Goal: Task Accomplishment & Management: Use online tool/utility

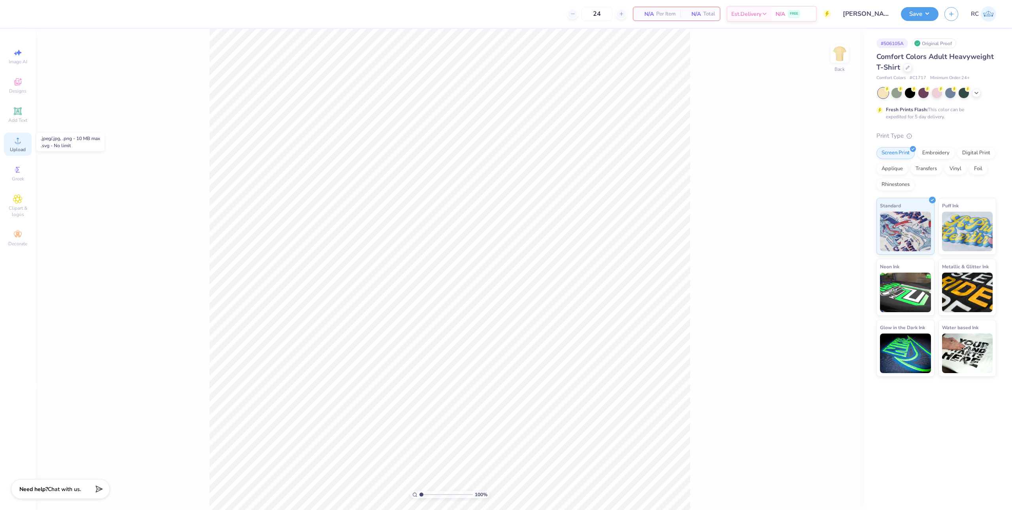
click at [20, 144] on icon at bounding box center [17, 140] width 9 height 9
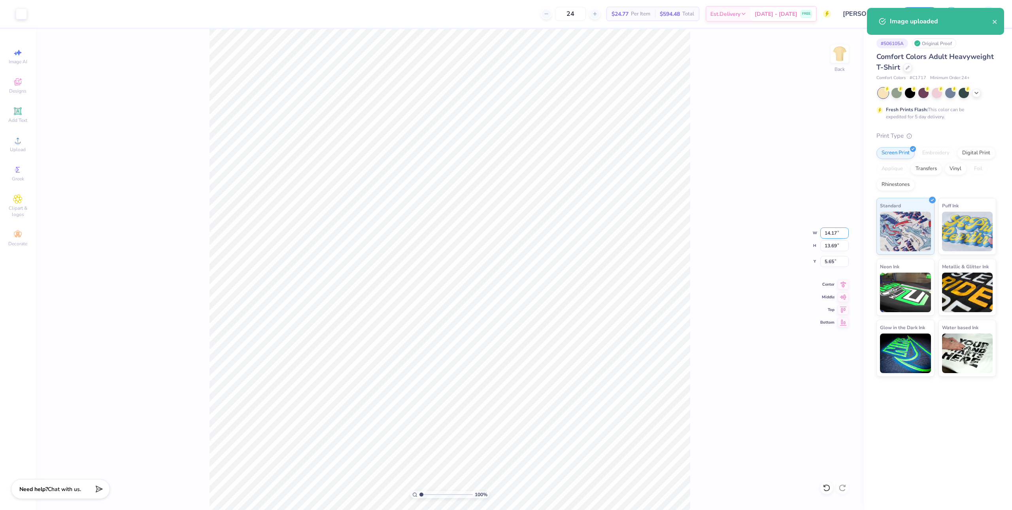
click at [832, 236] on input "14.17" at bounding box center [834, 232] width 28 height 11
type input "12.50"
type input "12.08"
click at [834, 261] on input "6.46" at bounding box center [834, 261] width 28 height 11
type input "3.00"
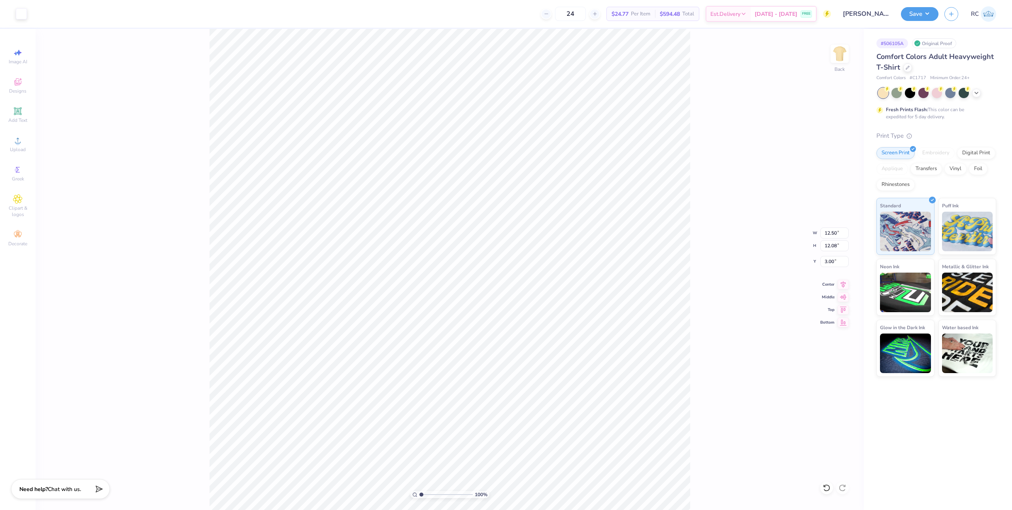
click at [693, 297] on div "100 % Back W 12.50 12.50 " H 12.08 12.08 " Y 3.00 3.00 " Center Middle Top Bott…" at bounding box center [450, 269] width 828 height 481
click at [22, 13] on div at bounding box center [21, 13] width 11 height 11
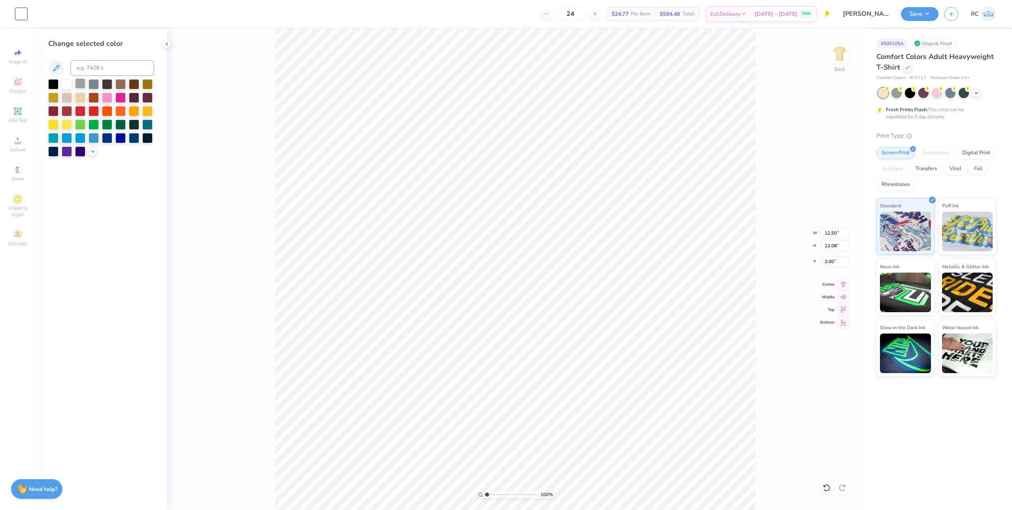
click at [82, 88] on div at bounding box center [80, 83] width 10 height 10
click at [72, 85] on div at bounding box center [67, 83] width 10 height 10
click at [212, 257] on div "100 % Back W 12.50 12.50 " H 12.08 12.08 " Y 3.00 3.00 " Center Middle Top Bott…" at bounding box center [515, 269] width 697 height 481
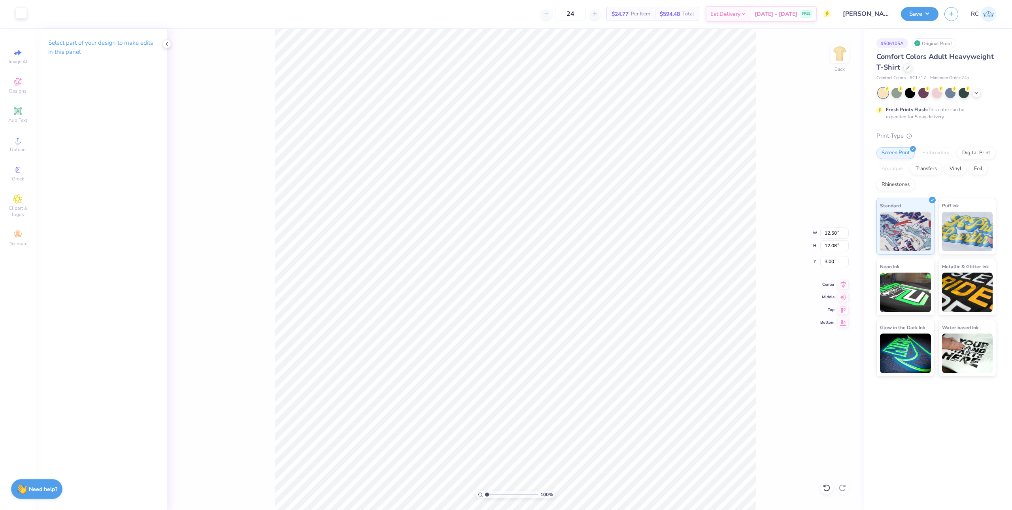
click at [19, 19] on div at bounding box center [21, 13] width 11 height 11
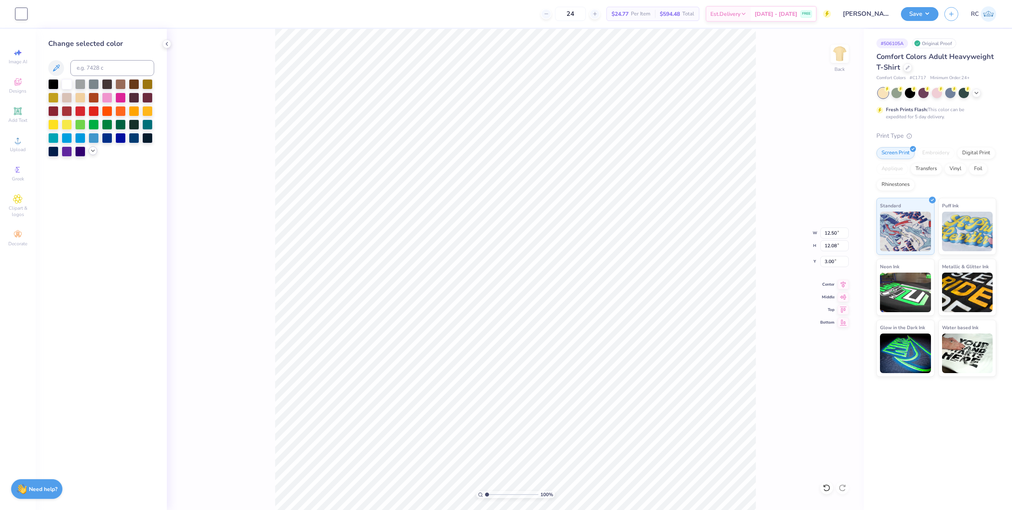
click at [94, 151] on icon at bounding box center [93, 150] width 6 height 6
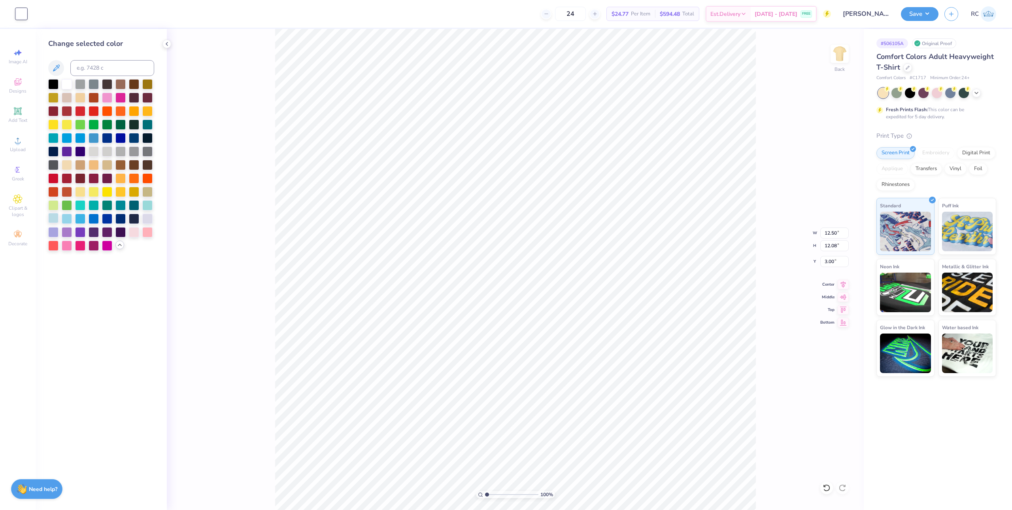
click at [53, 221] on div at bounding box center [53, 218] width 10 height 10
click at [68, 83] on div at bounding box center [67, 83] width 10 height 10
click at [94, 85] on div at bounding box center [94, 83] width 10 height 10
click at [85, 83] on div at bounding box center [80, 83] width 10 height 10
click at [54, 84] on div at bounding box center [53, 83] width 10 height 10
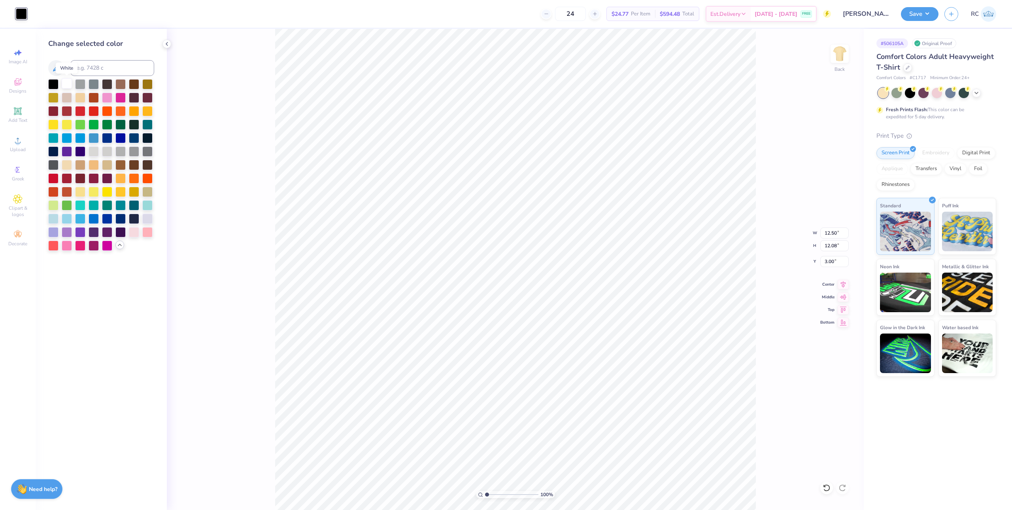
click at [66, 83] on div at bounding box center [67, 83] width 10 height 10
click at [119, 151] on div at bounding box center [120, 150] width 10 height 10
click at [108, 151] on div at bounding box center [107, 150] width 10 height 10
click at [98, 150] on div at bounding box center [94, 150] width 10 height 10
click at [131, 151] on div at bounding box center [134, 150] width 10 height 10
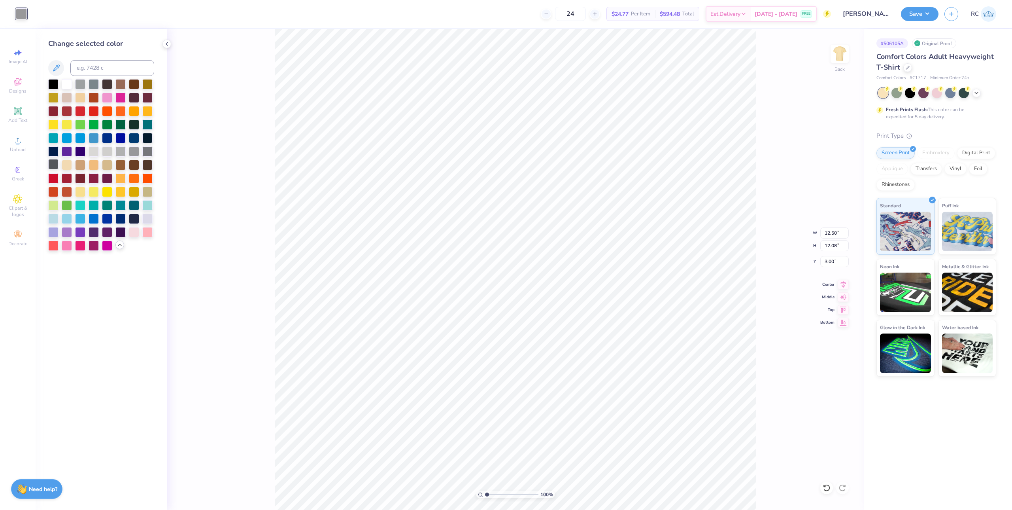
click at [57, 165] on div at bounding box center [53, 164] width 10 height 10
click at [98, 110] on div at bounding box center [94, 110] width 10 height 10
click at [109, 111] on div at bounding box center [107, 110] width 10 height 10
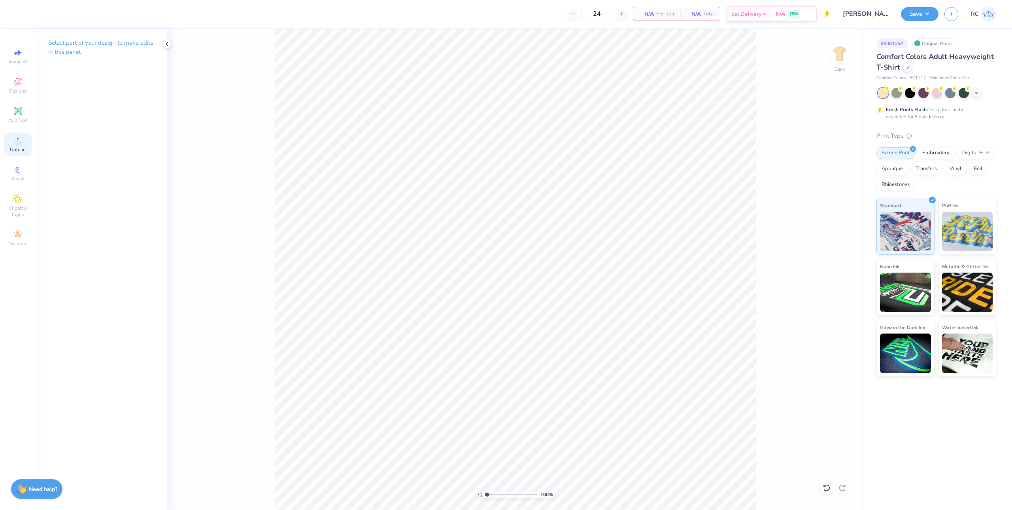
click at [12, 147] on span "Upload" at bounding box center [18, 149] width 16 height 6
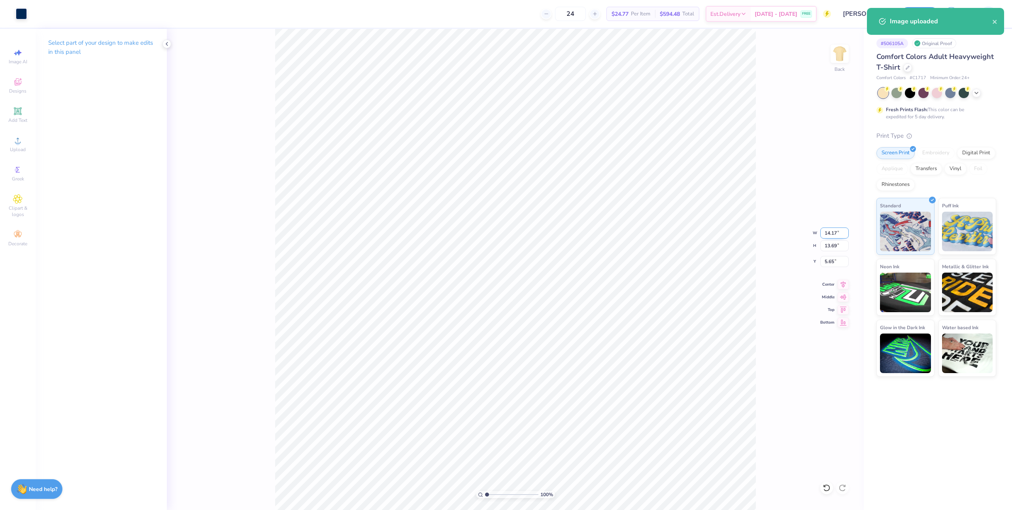
click at [833, 234] on input "14.17" at bounding box center [834, 232] width 28 height 11
type input "12.50"
type input "12.08"
click at [847, 285] on icon at bounding box center [843, 282] width 11 height 9
click at [835, 262] on input "6.46" at bounding box center [834, 261] width 28 height 11
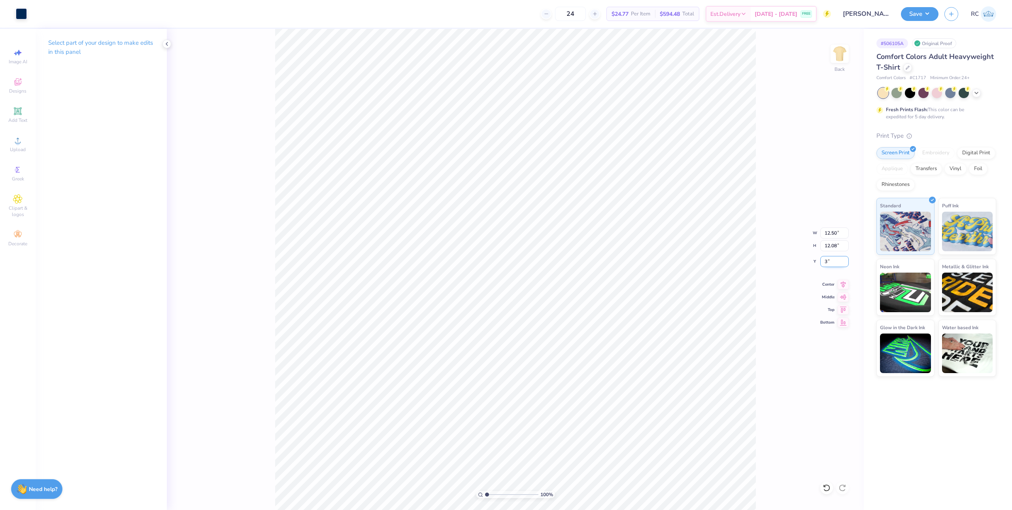
type input "3.00"
click at [932, 12] on button "Save" at bounding box center [920, 13] width 38 height 14
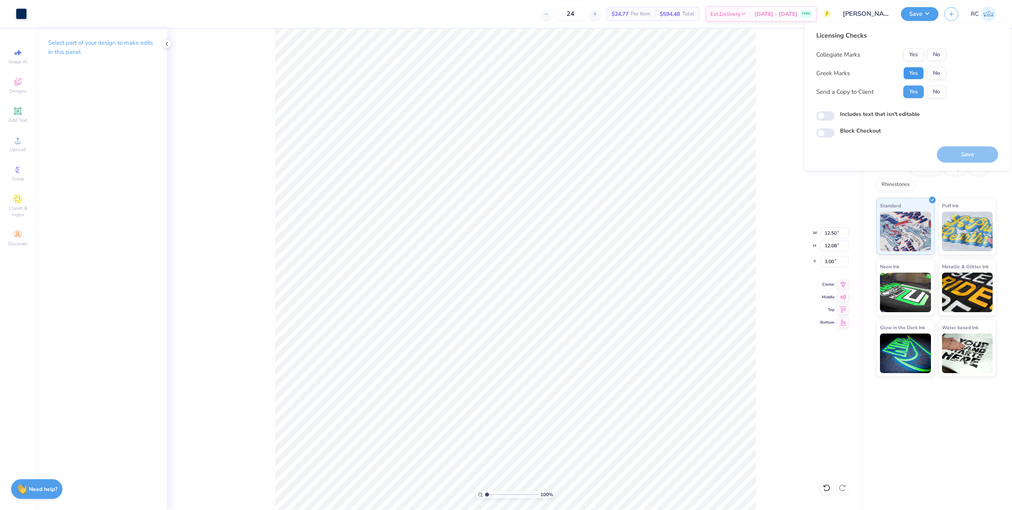
click at [911, 72] on button "Yes" at bounding box center [913, 73] width 21 height 13
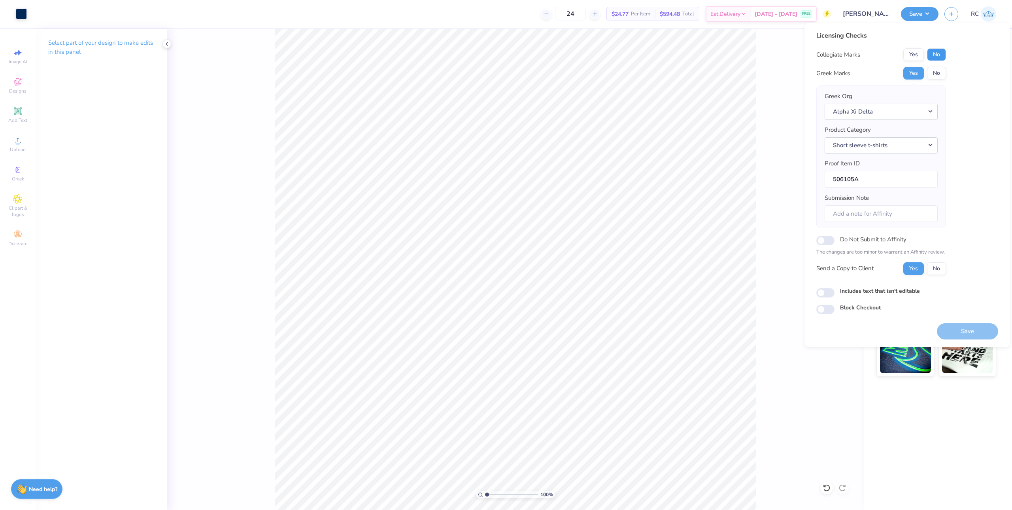
click at [941, 56] on button "No" at bounding box center [936, 54] width 19 height 13
click at [823, 291] on input "Includes text that isn't editable" at bounding box center [825, 292] width 18 height 9
click at [828, 293] on input "Includes text that isn't editable" at bounding box center [825, 292] width 18 height 9
checkbox input "false"
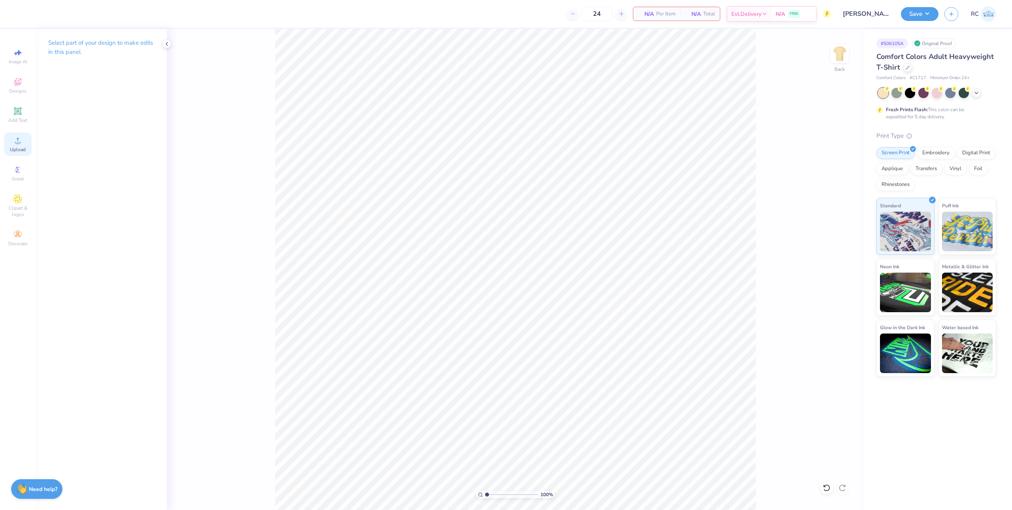
click at [16, 140] on icon at bounding box center [17, 140] width 9 height 9
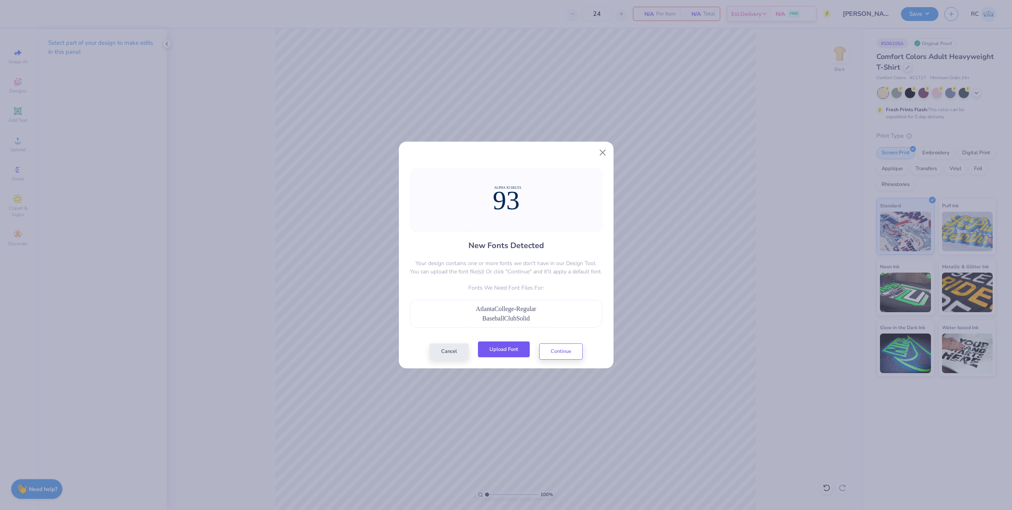
click at [514, 353] on button "Upload Font" at bounding box center [504, 349] width 52 height 16
click at [501, 355] on button "Upload Font" at bounding box center [504, 349] width 52 height 16
click at [559, 350] on button "Continue" at bounding box center [560, 349] width 43 height 16
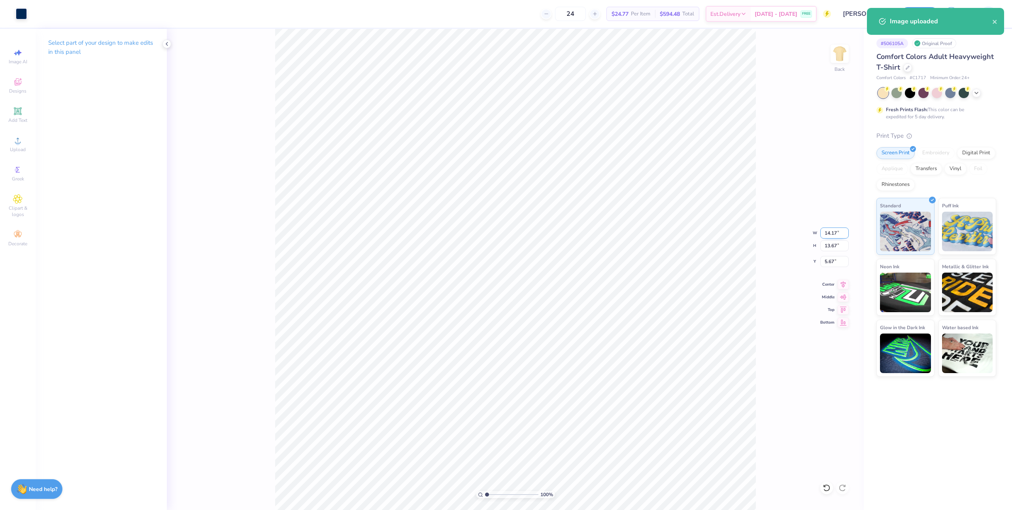
click at [836, 232] on input "14.17" at bounding box center [834, 232] width 28 height 11
click at [778, 295] on div "100 % Back W 14.17 14.17 " H 13.67 13.67 " Y 5.67 5.67 " Center Middle Top Bott…" at bounding box center [515, 269] width 697 height 481
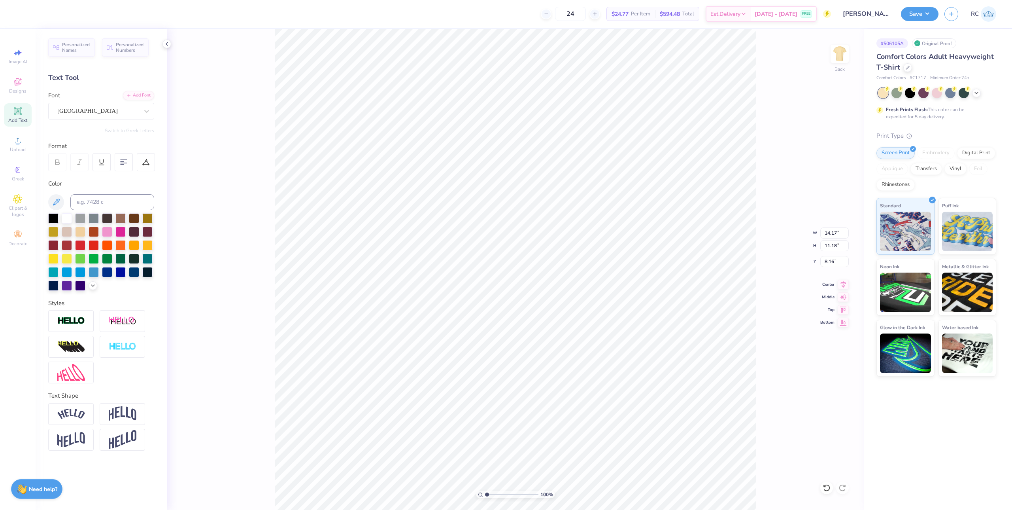
type input "13.67"
type input "5.67"
click at [624, 364] on li "Group" at bounding box center [625, 365] width 62 height 15
type input "13.67"
click at [603, 359] on li "Group" at bounding box center [603, 360] width 62 height 15
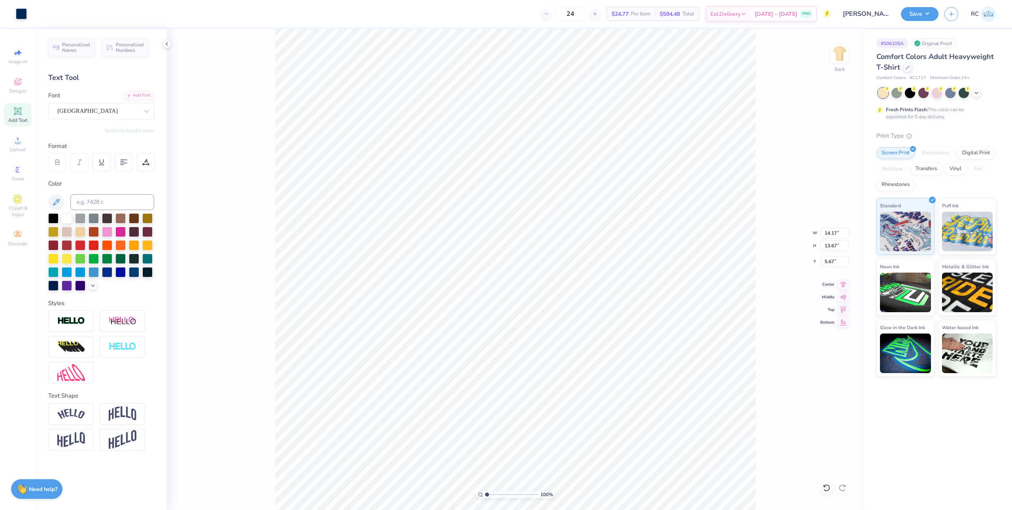
type input "5.66"
click at [838, 230] on input "14.17" at bounding box center [834, 232] width 28 height 11
type input "12.50"
type input "12.06"
click at [827, 261] on input "6.47" at bounding box center [834, 261] width 28 height 11
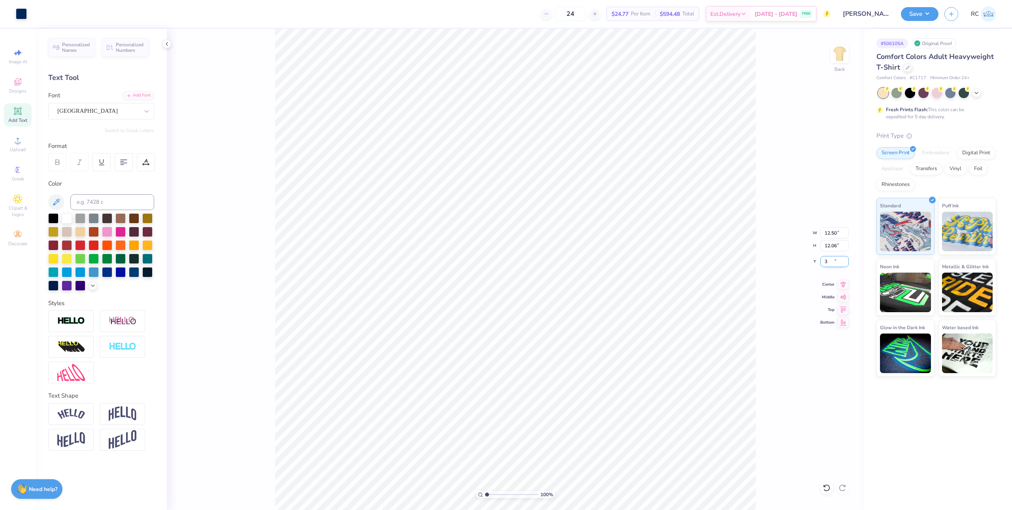
type input "3.00"
click at [833, 233] on input "12.50" at bounding box center [834, 232] width 28 height 11
type input "12.00"
type input "11.57"
type input "3.24"
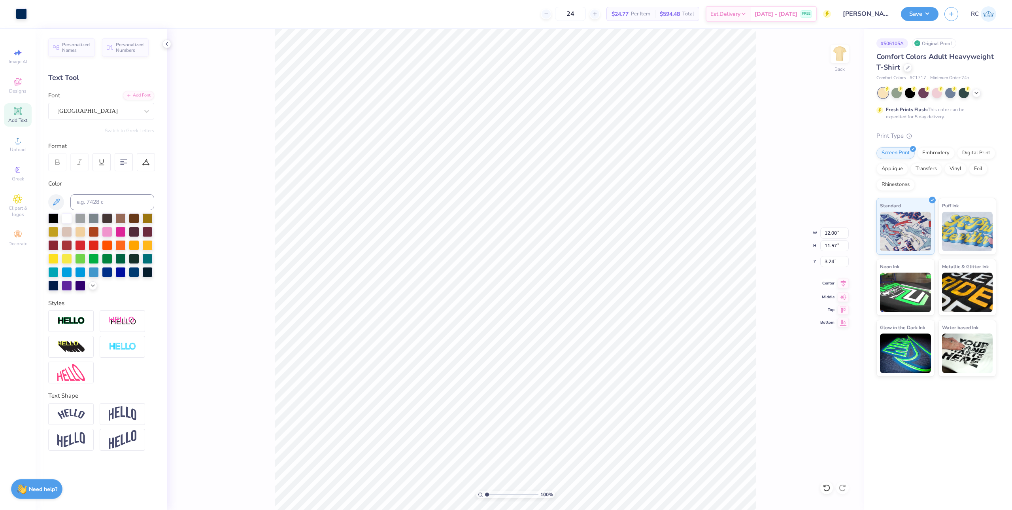
click at [843, 283] on icon at bounding box center [843, 283] width 5 height 7
click at [831, 266] on input "3.24" at bounding box center [834, 261] width 28 height 11
click at [831, 264] on input "3.24" at bounding box center [834, 261] width 28 height 11
type input "3.00"
click at [932, 17] on button "Save" at bounding box center [920, 13] width 38 height 14
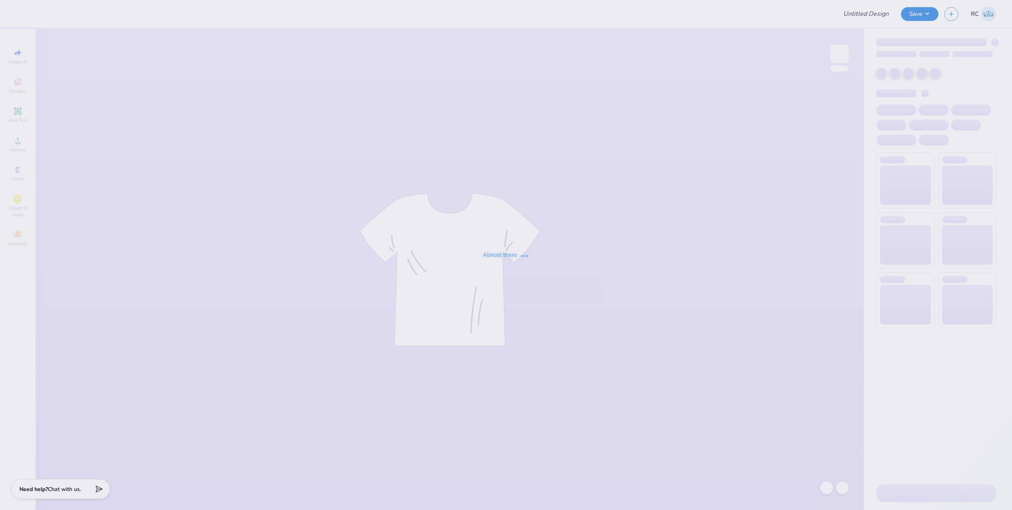
type input "[PERSON_NAME] : [US_STATE][GEOGRAPHIC_DATA]"
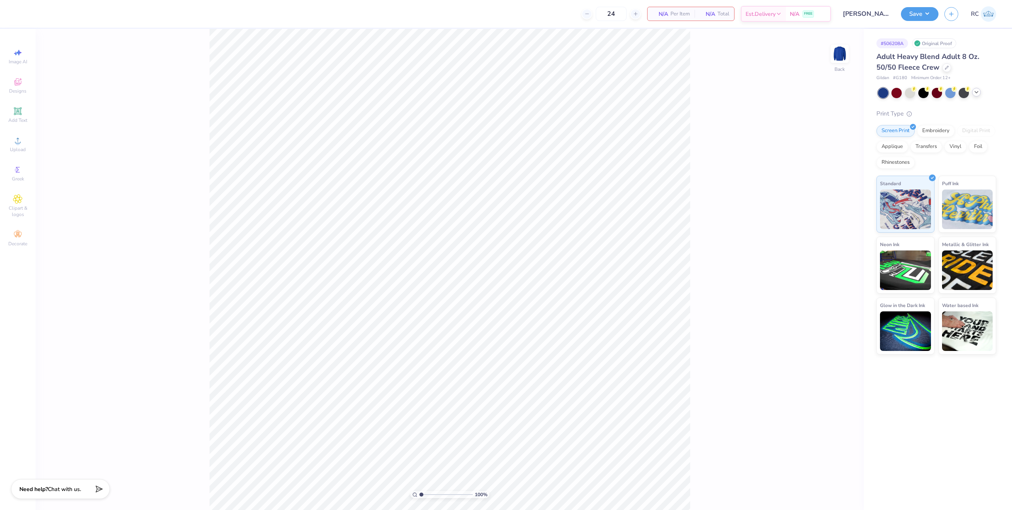
click at [979, 94] on icon at bounding box center [976, 92] width 6 height 6
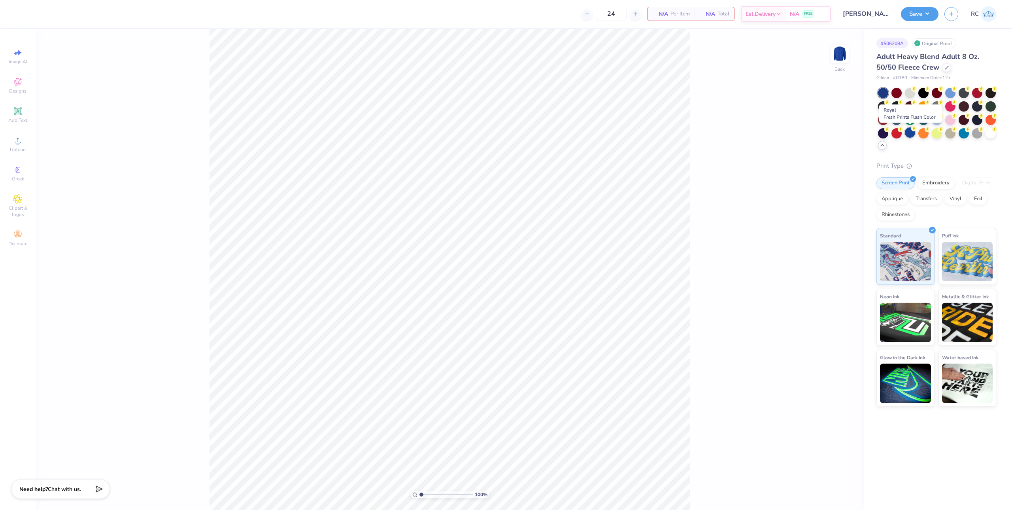
click at [909, 138] on div at bounding box center [910, 132] width 10 height 10
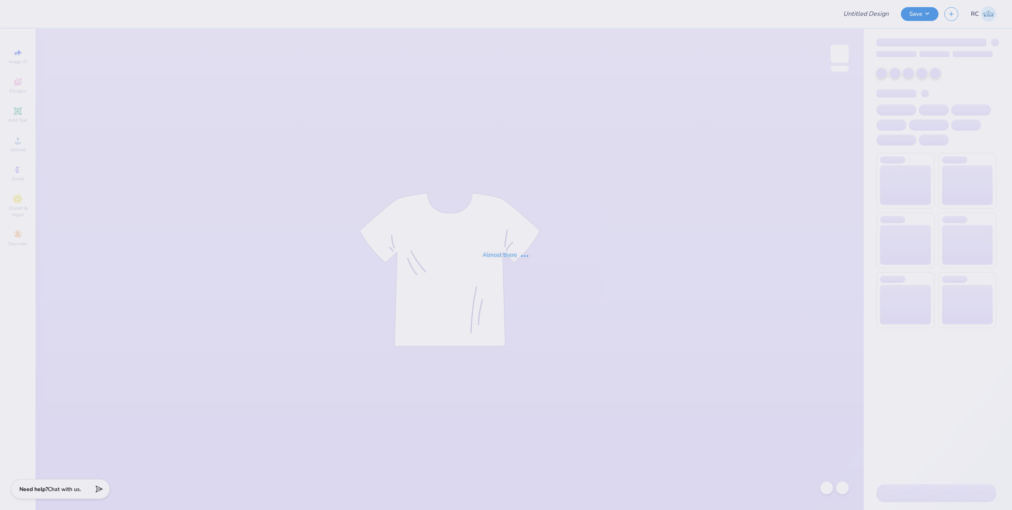
type input "Phi Chi Theta"
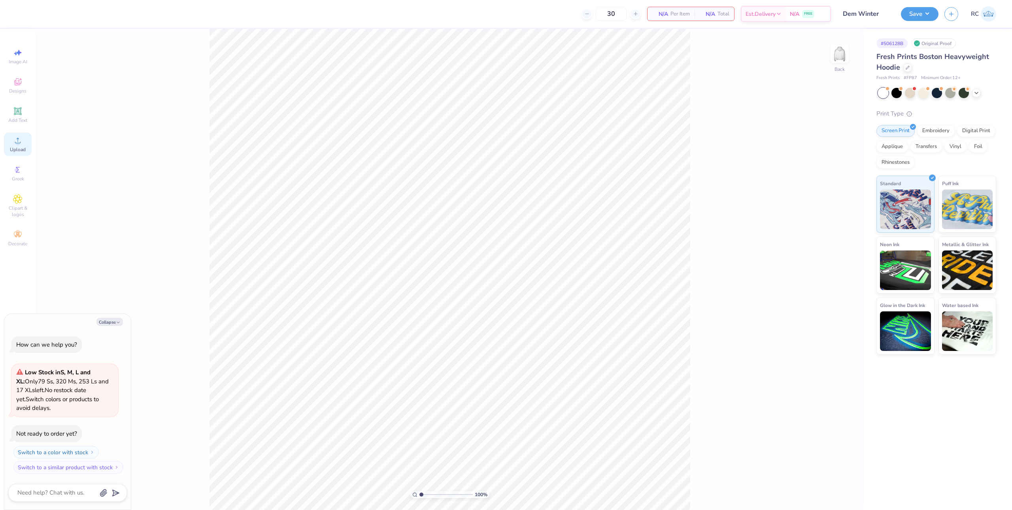
click at [22, 144] on icon at bounding box center [17, 140] width 9 height 9
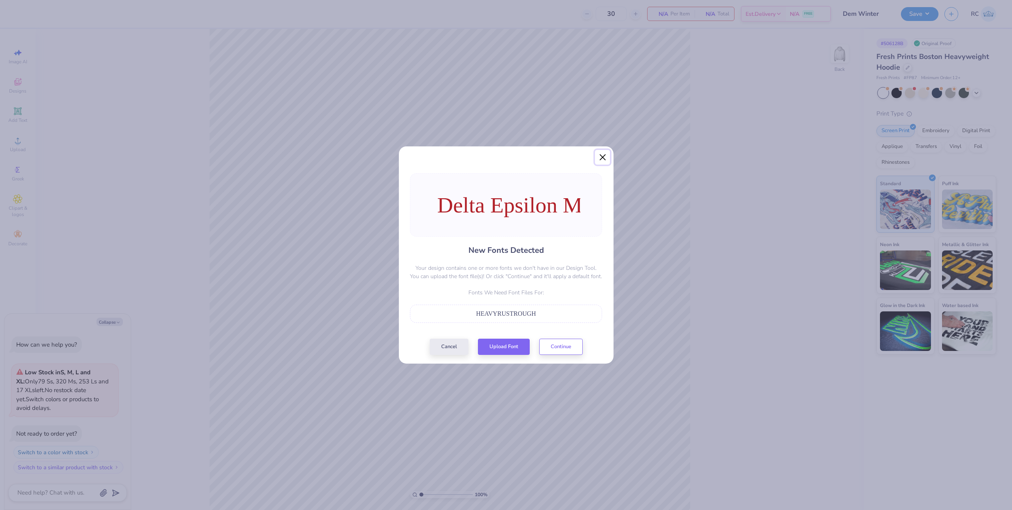
click at [604, 159] on button "Close" at bounding box center [602, 157] width 15 height 15
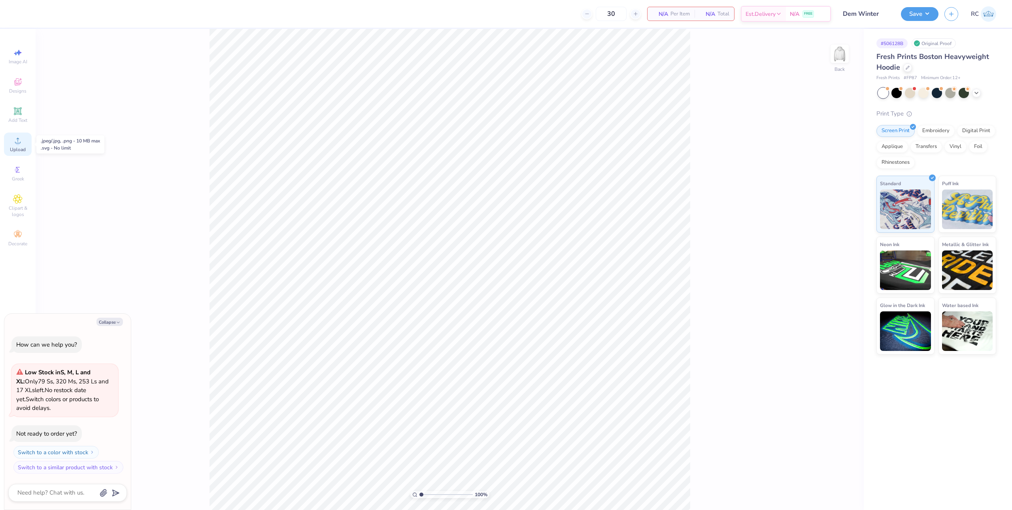
click at [26, 140] on div "Upload" at bounding box center [18, 143] width 28 height 23
click at [19, 142] on circle at bounding box center [17, 143] width 4 height 4
click at [19, 145] on div "Upload" at bounding box center [18, 143] width 28 height 23
click at [837, 233] on input "15.00" at bounding box center [834, 232] width 28 height 11
drag, startPoint x: 841, startPoint y: 228, endPoint x: 813, endPoint y: 230, distance: 27.7
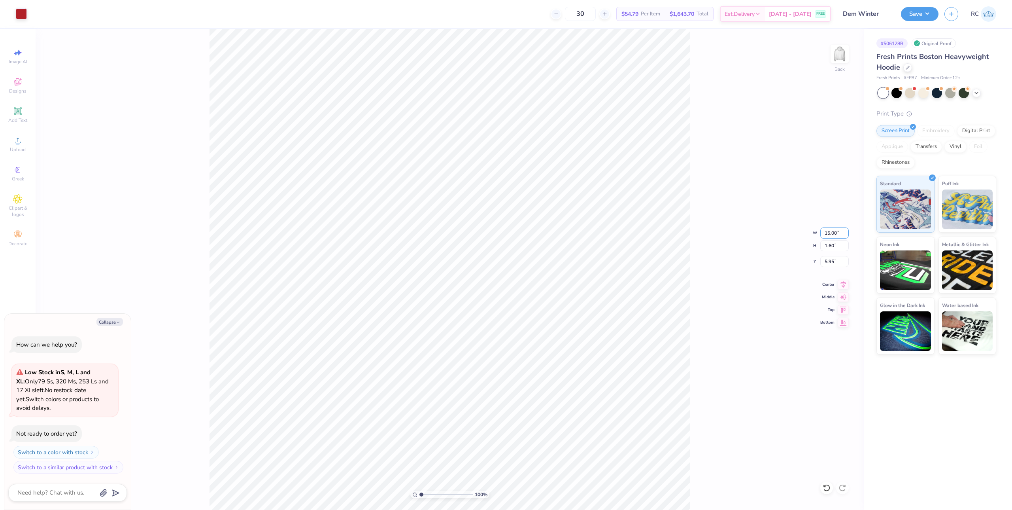
click at [813, 230] on div "100 % Back W 15.00 15.00 " H 1.60 1.60 " Y 5.95 5.95 " Center Middle Top Bottom" at bounding box center [450, 269] width 828 height 481
type textarea "x"
click at [833, 234] on input "15.00" at bounding box center [834, 232] width 28 height 11
type input "12.5"
type textarea "x"
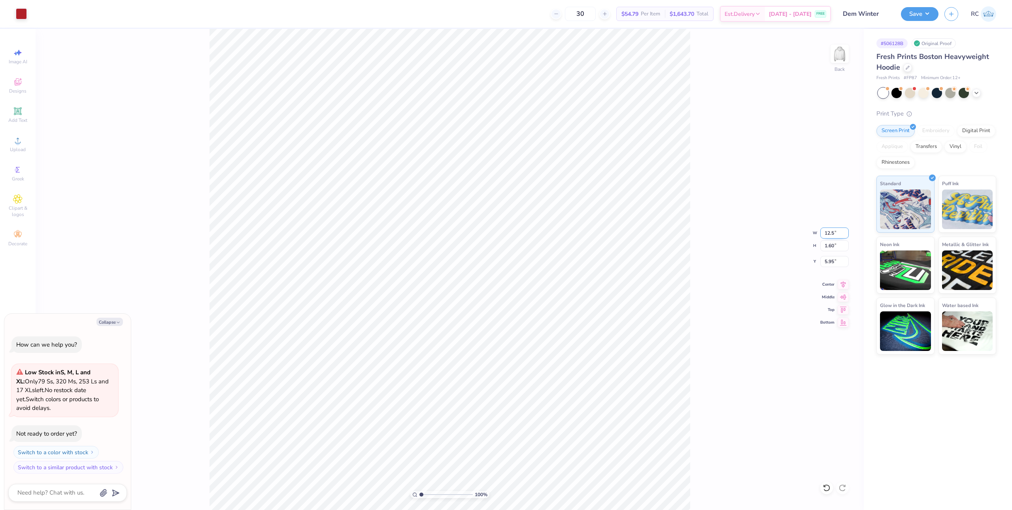
type input "12.50"
type input "1.33"
click at [837, 265] on input "6.08" at bounding box center [834, 261] width 28 height 11
type input "3"
type textarea "x"
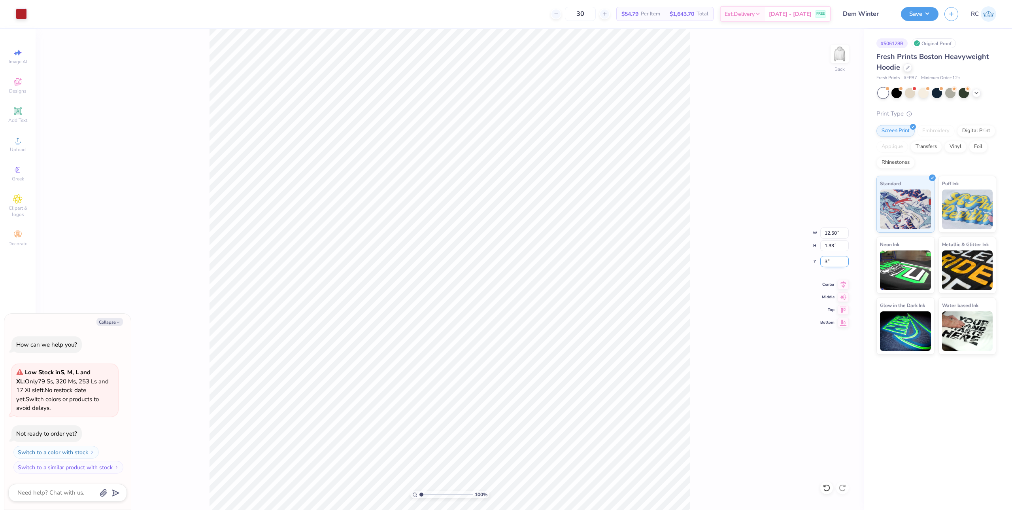
type input "3.00"
click at [846, 284] on icon at bounding box center [843, 282] width 11 height 9
type textarea "x"
drag, startPoint x: 424, startPoint y: 495, endPoint x: 434, endPoint y: 493, distance: 10.1
click at [452, 497] on input "range" at bounding box center [445, 494] width 53 height 7
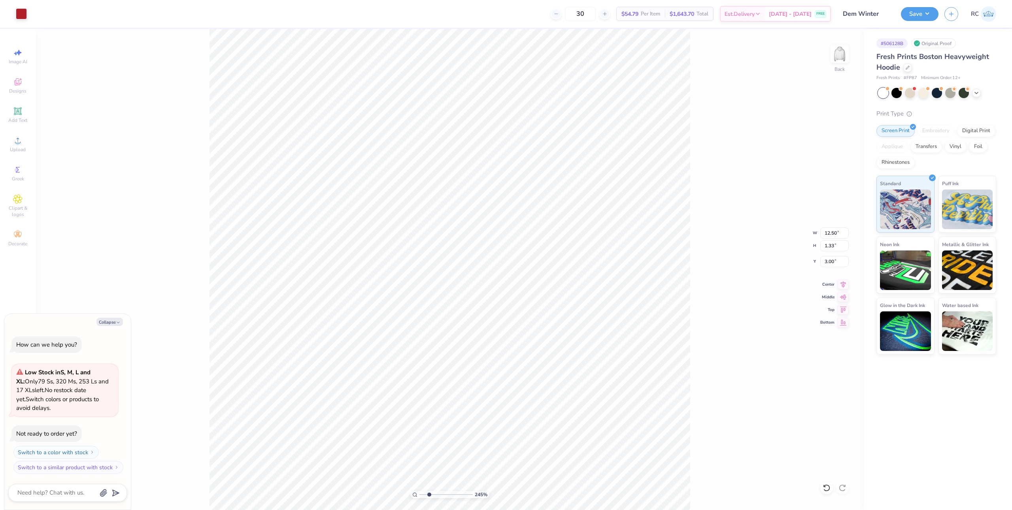
drag, startPoint x: 438, startPoint y: 493, endPoint x: 420, endPoint y: 491, distance: 17.5
click at [420, 491] on input "range" at bounding box center [445, 494] width 53 height 7
drag, startPoint x: 426, startPoint y: 495, endPoint x: 438, endPoint y: 495, distance: 12.3
click at [438, 495] on input "range" at bounding box center [445, 494] width 53 height 7
drag, startPoint x: 441, startPoint y: 492, endPoint x: 417, endPoint y: 492, distance: 23.7
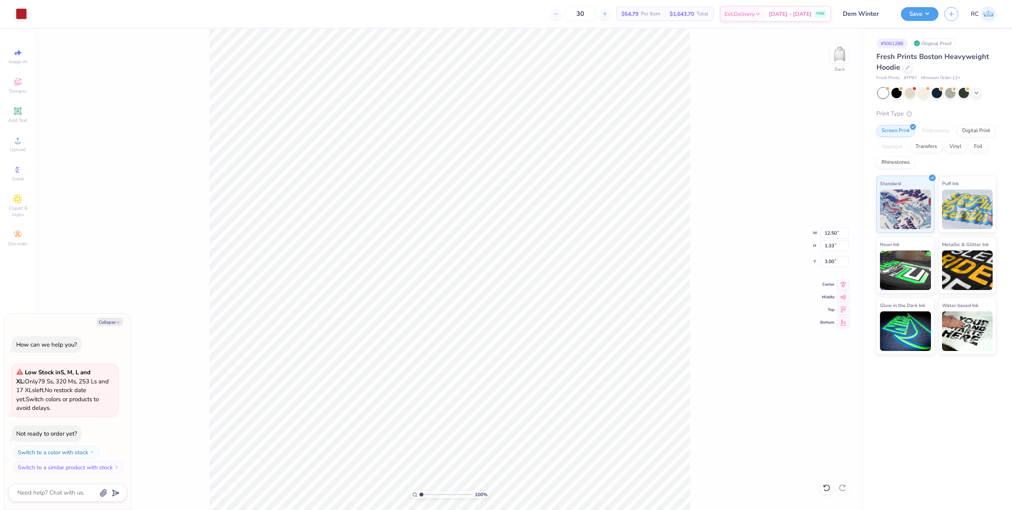
type input "1"
click at [419, 492] on input "range" at bounding box center [445, 494] width 53 height 7
click at [933, 20] on button "Save" at bounding box center [920, 13] width 38 height 14
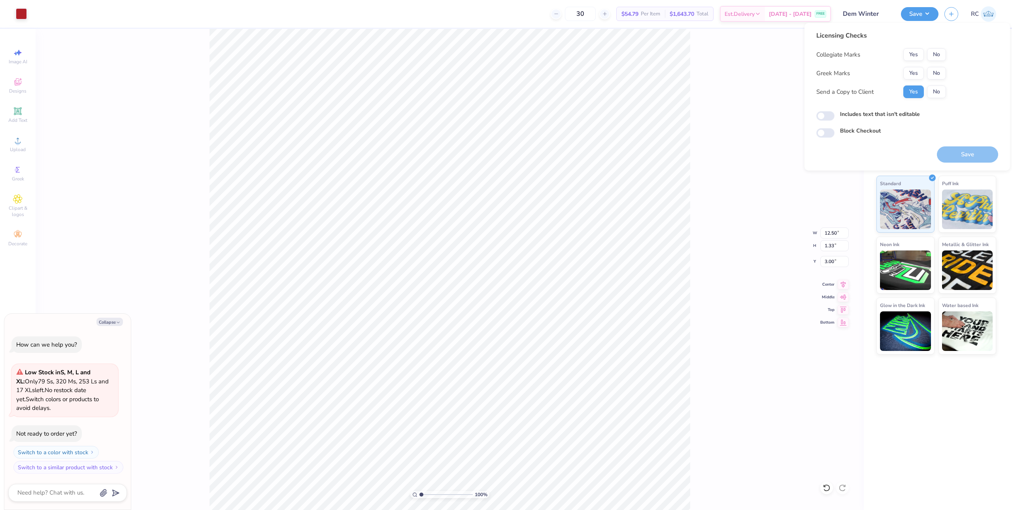
click at [940, 61] on div "Collegiate Marks Yes No Greek Marks Yes No Send a Copy to Client Yes No" at bounding box center [881, 73] width 130 height 50
click at [940, 57] on button "No" at bounding box center [936, 54] width 19 height 13
click at [939, 69] on button "No" at bounding box center [936, 73] width 19 height 13
click at [966, 154] on button "Save" at bounding box center [967, 154] width 61 height 16
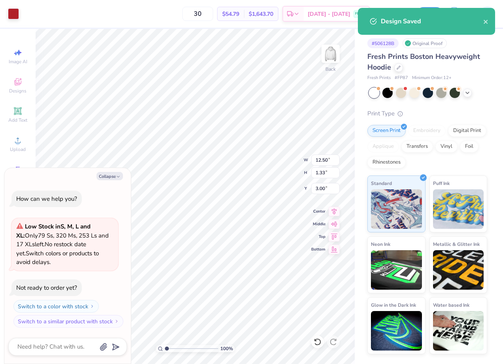
type textarea "x"
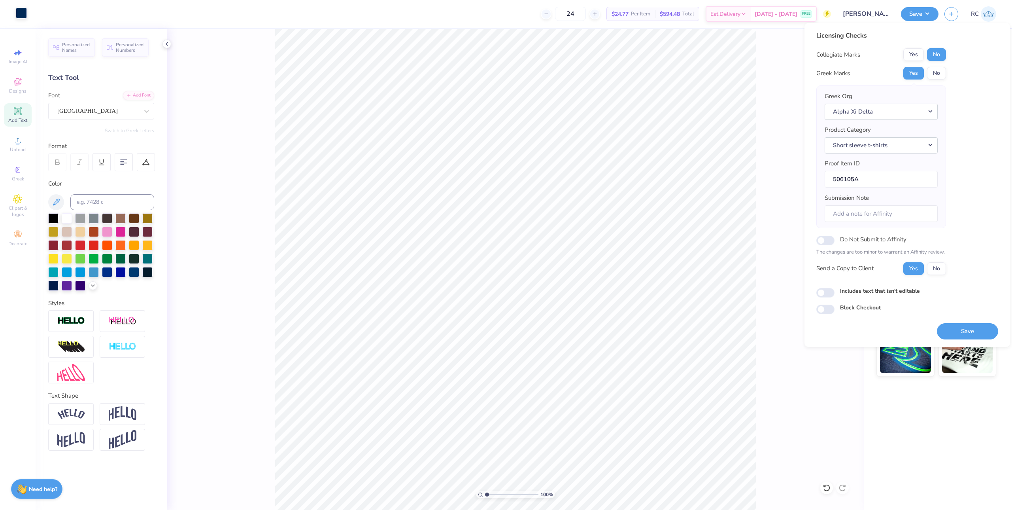
click at [19, 13] on div at bounding box center [21, 13] width 11 height 11
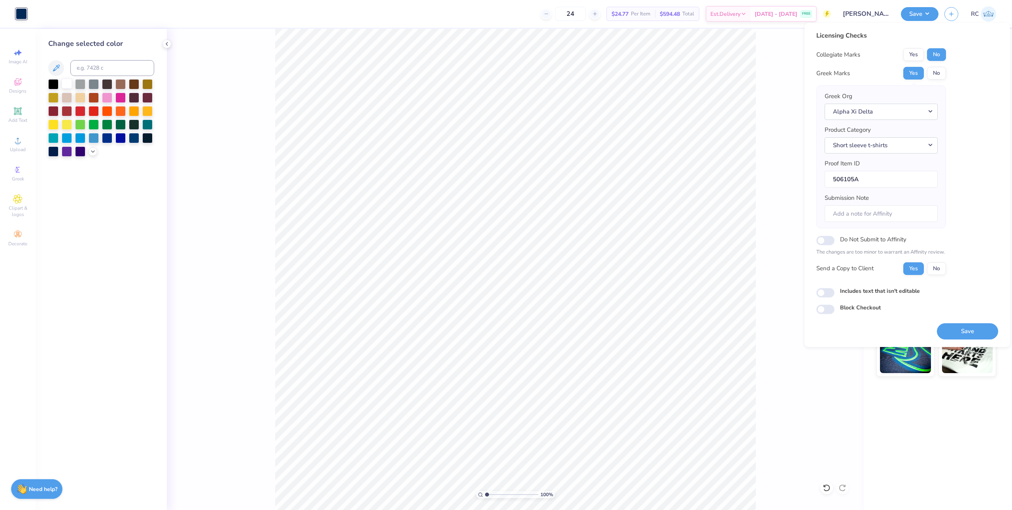
click at [66, 83] on div at bounding box center [67, 83] width 10 height 10
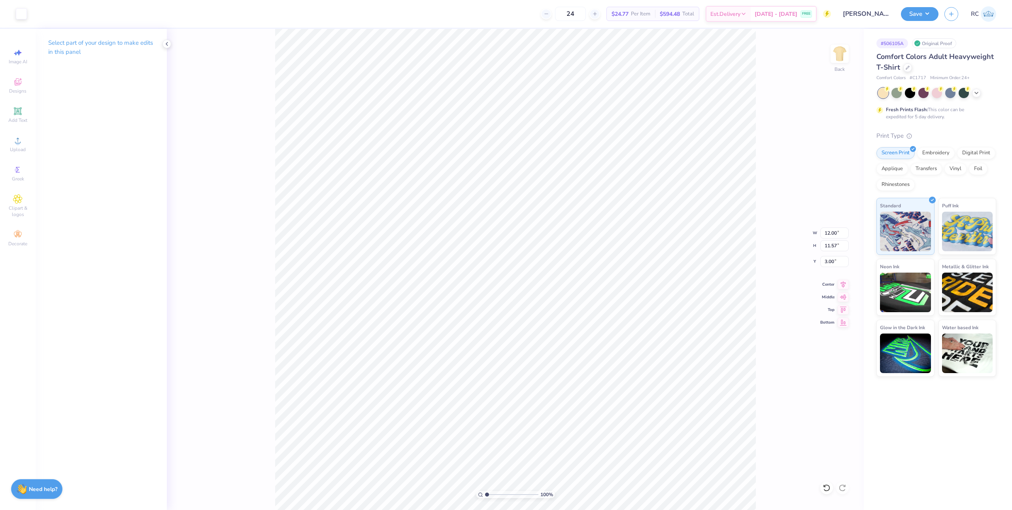
drag, startPoint x: 923, startPoint y: 17, endPoint x: 923, endPoint y: 23, distance: 5.2
click at [921, 19] on button "Save" at bounding box center [920, 14] width 38 height 14
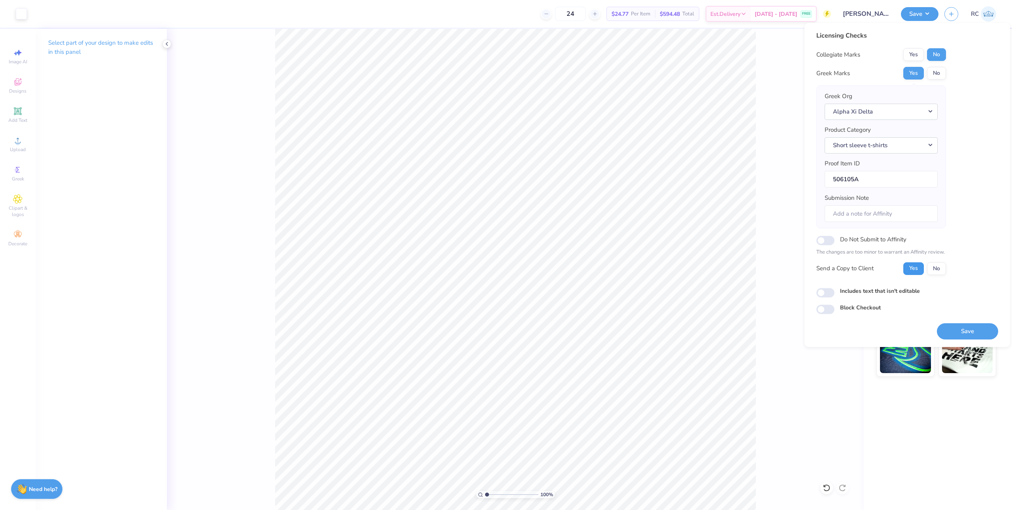
click at [911, 272] on button "Yes" at bounding box center [913, 268] width 21 height 13
click at [954, 330] on button "Save" at bounding box center [967, 331] width 61 height 16
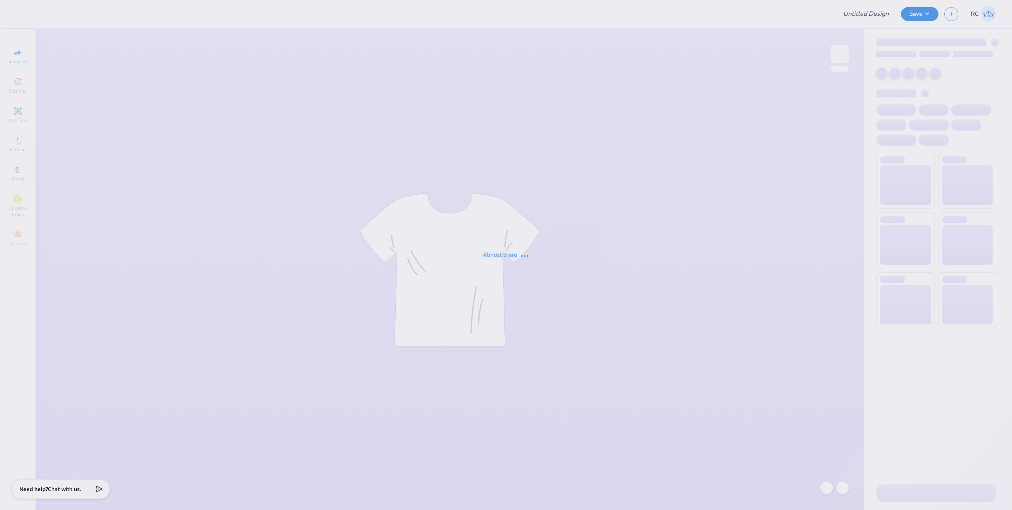
type input "Merch for [PERSON_NAME] Memorial Foundation"
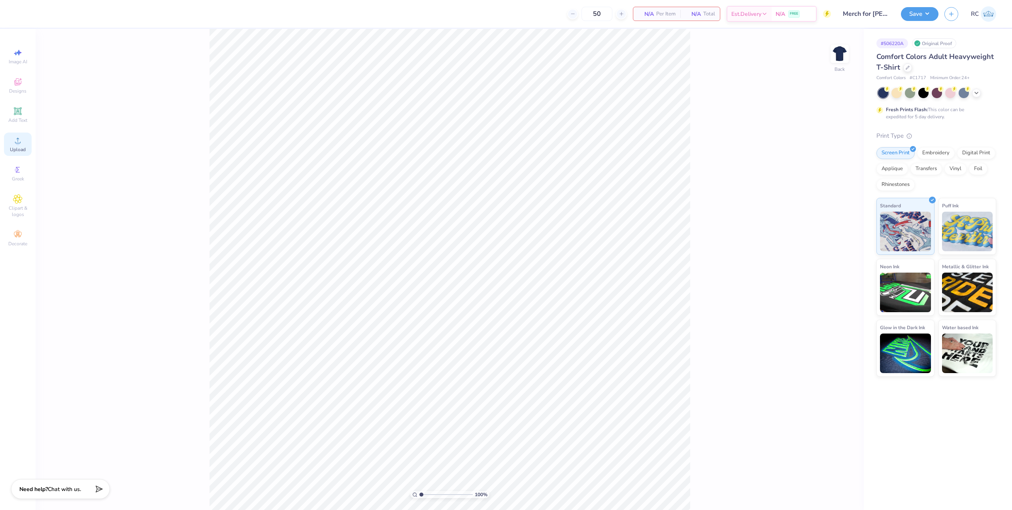
click at [19, 141] on icon at bounding box center [17, 140] width 9 height 9
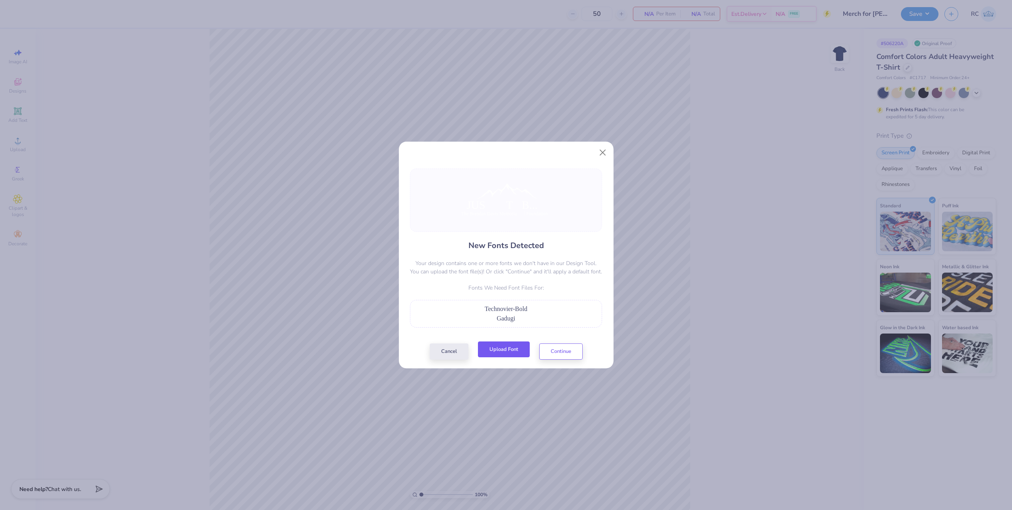
click at [502, 352] on button "Upload Font" at bounding box center [504, 349] width 52 height 16
click at [513, 355] on button "Upload Font" at bounding box center [504, 349] width 52 height 16
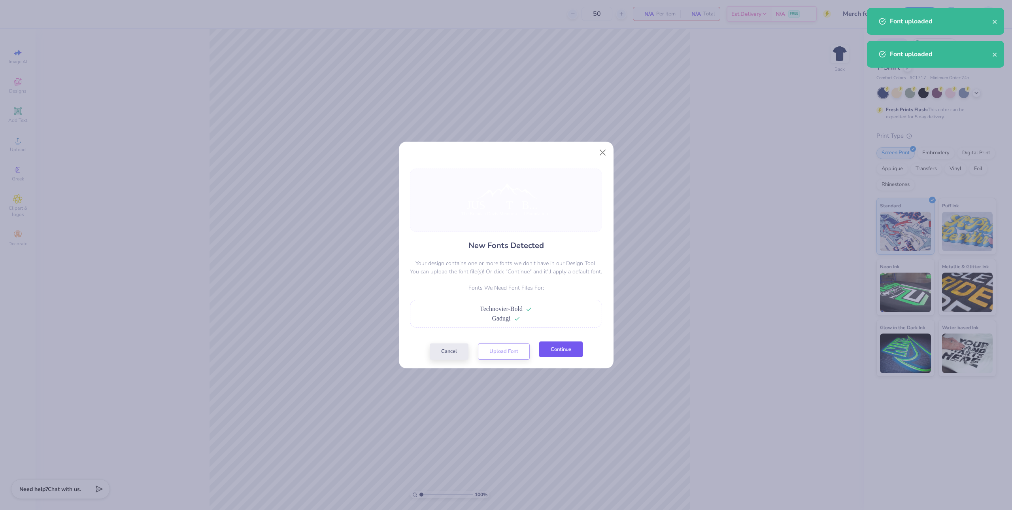
click at [566, 348] on button "Continue" at bounding box center [560, 349] width 43 height 16
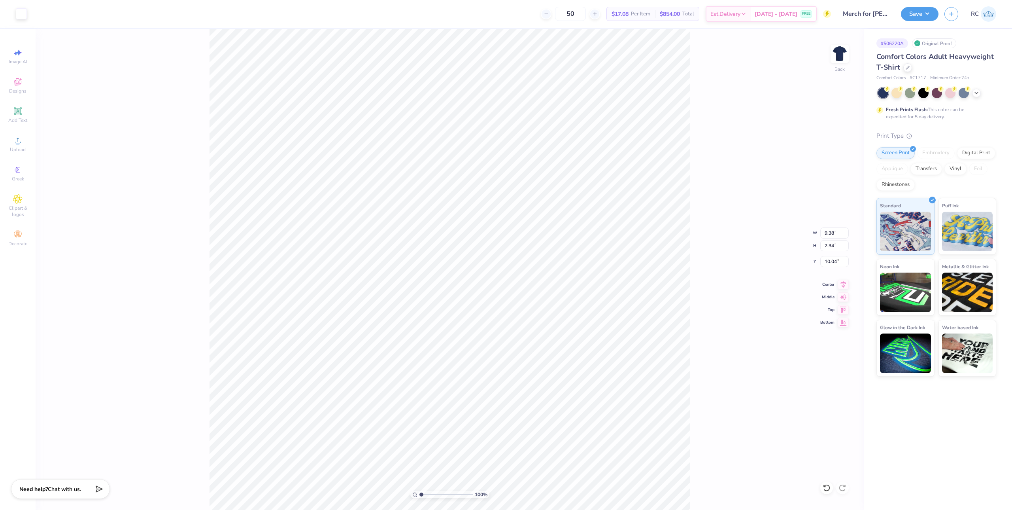
type input "14.18"
type input "4.92"
click at [17, 150] on span "Upload" at bounding box center [18, 149] width 16 height 6
click at [842, 232] on input "14.17" at bounding box center [834, 232] width 28 height 11
click at [836, 233] on input "14.17" at bounding box center [834, 232] width 28 height 11
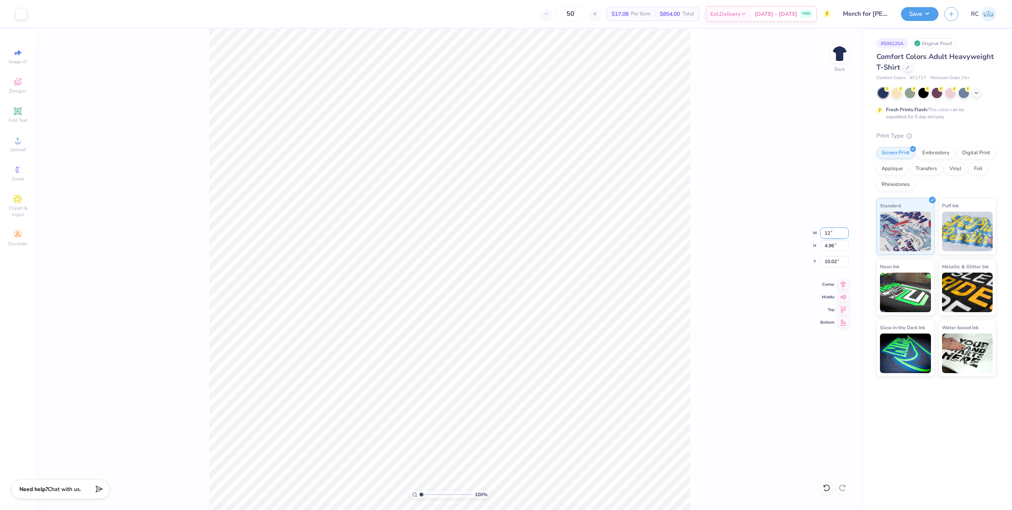
type input "12.00"
type input "4.20"
click at [835, 262] on input "10.40" at bounding box center [834, 261] width 28 height 11
type input "3.00"
click at [844, 286] on icon at bounding box center [843, 282] width 11 height 9
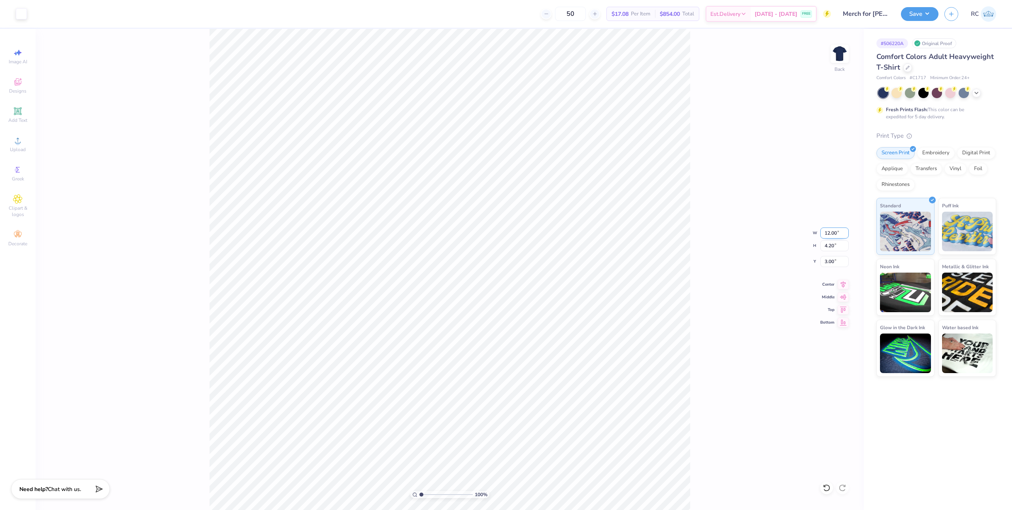
click at [837, 238] on input "12.00" at bounding box center [834, 232] width 28 height 11
type input "11.50"
type input "4.02"
type input "3.09"
click at [841, 259] on input "3.09" at bounding box center [834, 261] width 28 height 11
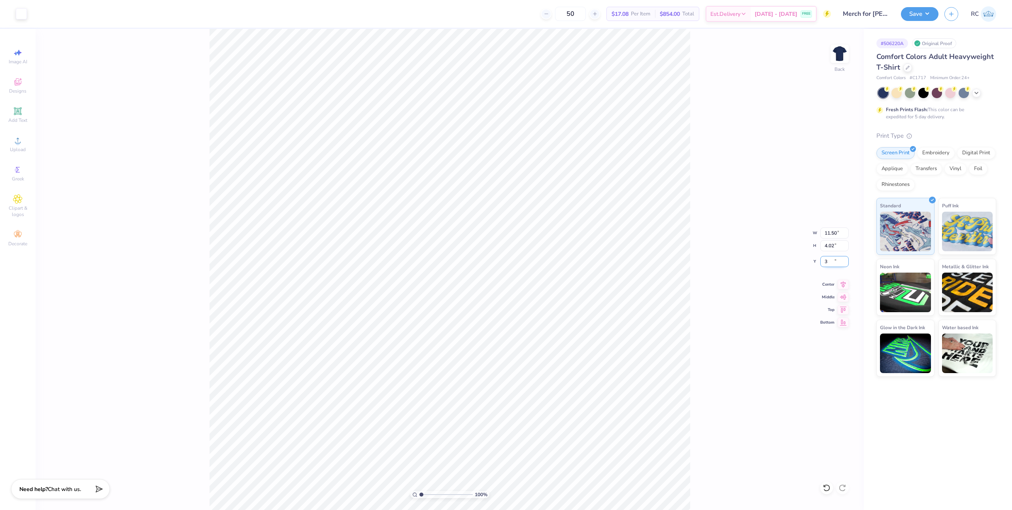
type input "3.00"
click at [24, 136] on div "Upload" at bounding box center [18, 143] width 28 height 23
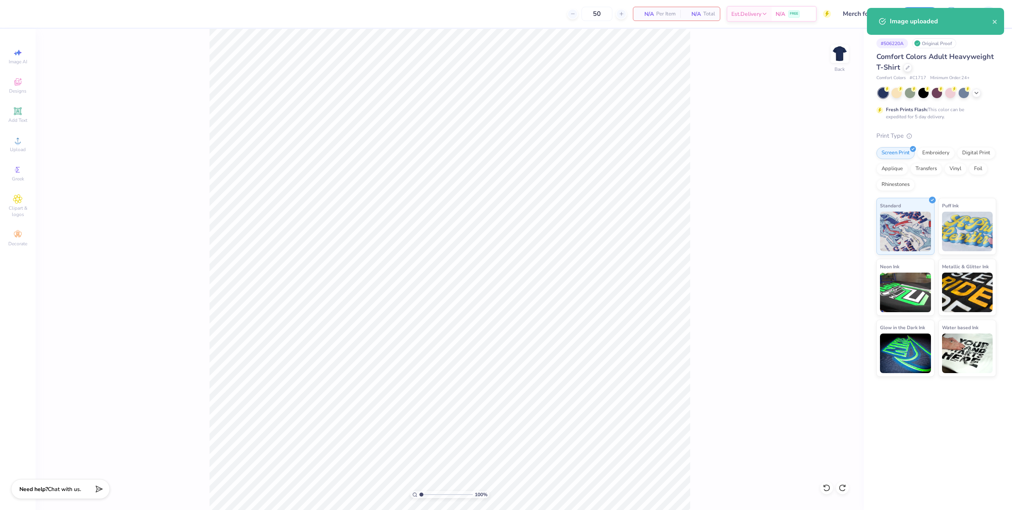
click at [131, 202] on div "100 % Back" at bounding box center [450, 269] width 828 height 481
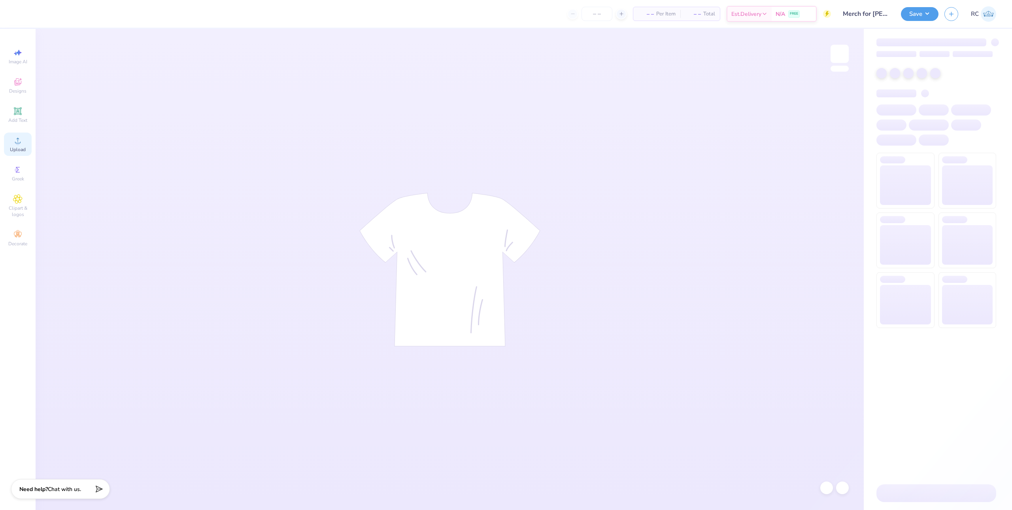
type input "Merch for [PERSON_NAME] Memorial Foundation"
type input "50"
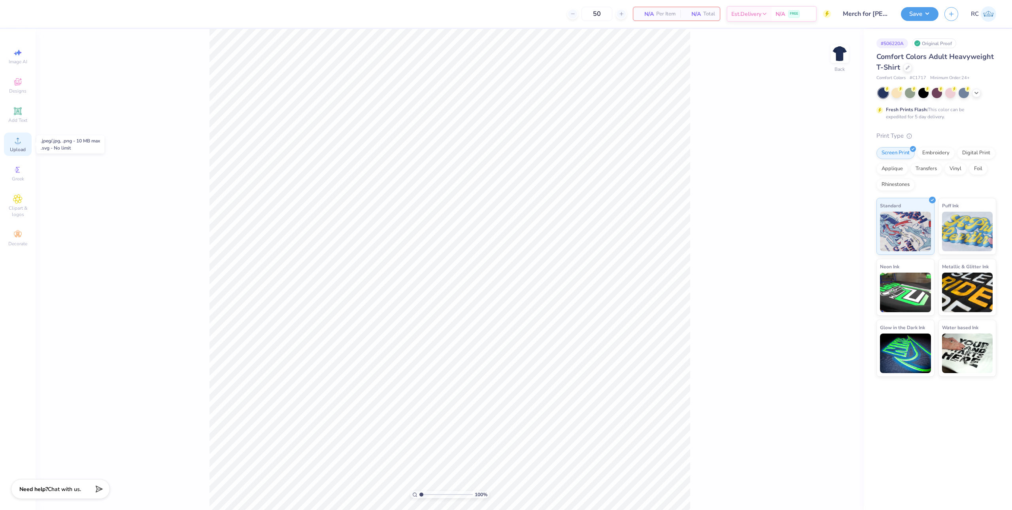
click at [23, 147] on span "Upload" at bounding box center [18, 149] width 16 height 6
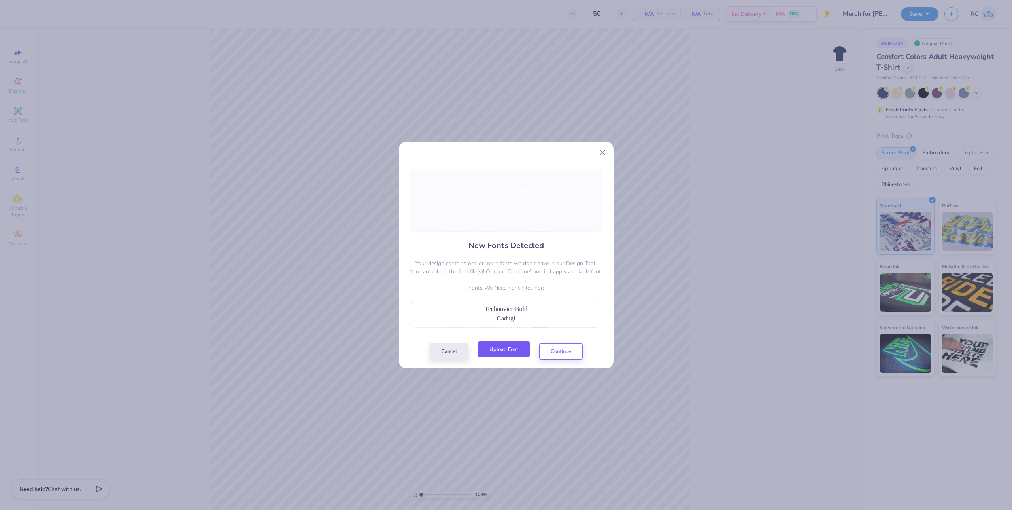
click at [507, 353] on button "Upload Font" at bounding box center [504, 349] width 52 height 16
click at [507, 350] on button "Upload Font" at bounding box center [504, 349] width 52 height 16
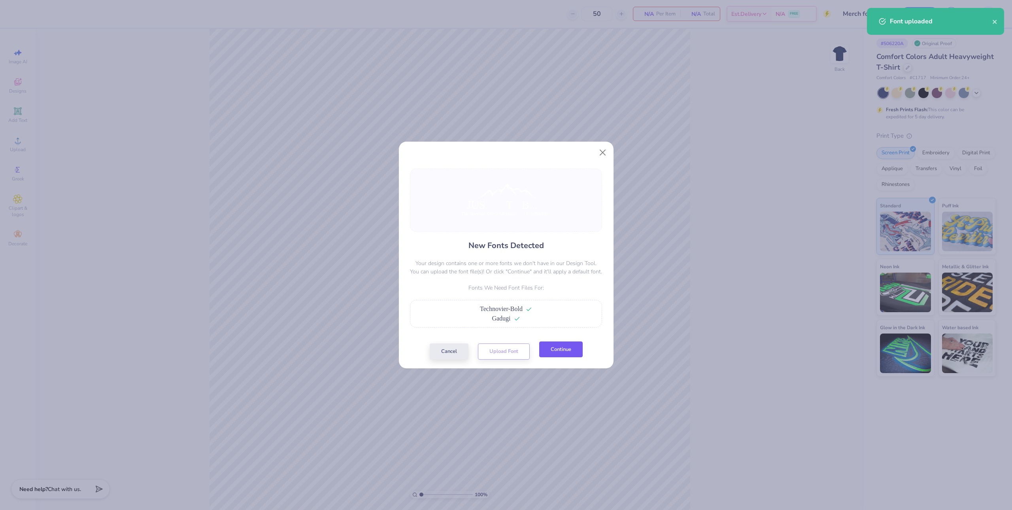
click at [564, 349] on button "Continue" at bounding box center [560, 349] width 43 height 16
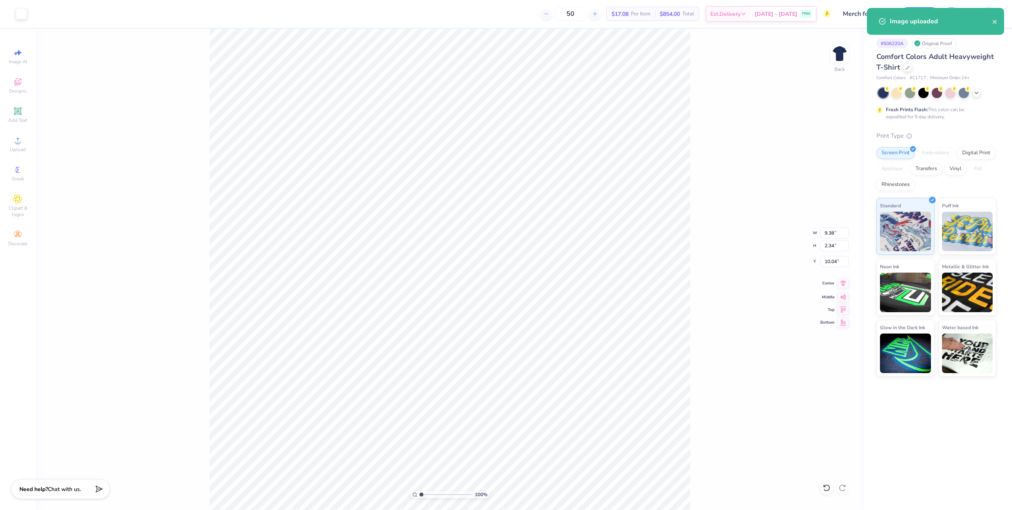
click at [842, 280] on icon at bounding box center [843, 282] width 11 height 9
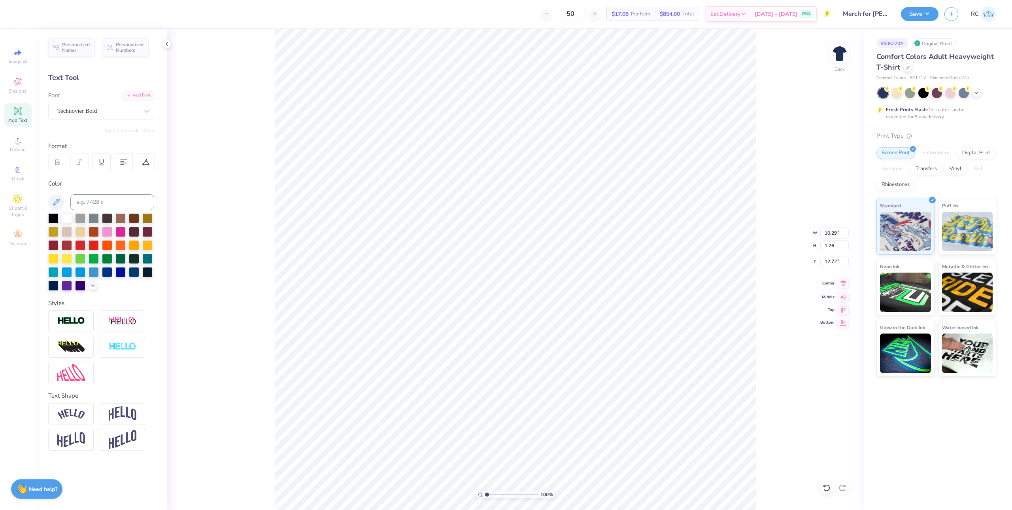
click at [844, 283] on icon at bounding box center [843, 282] width 11 height 9
click at [841, 287] on icon at bounding box center [843, 282] width 11 height 9
type input "13.32"
type input "4.92"
type input "10.04"
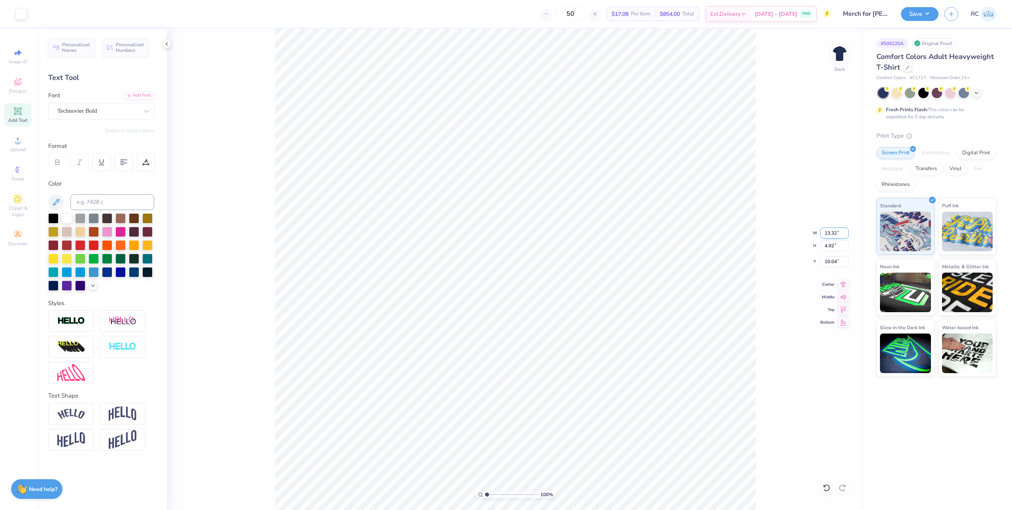
click at [836, 234] on input "13.32" at bounding box center [834, 232] width 28 height 11
type input "11.50"
type input "4.25"
type input "10.37"
click at [828, 233] on input "8.88" at bounding box center [834, 232] width 28 height 11
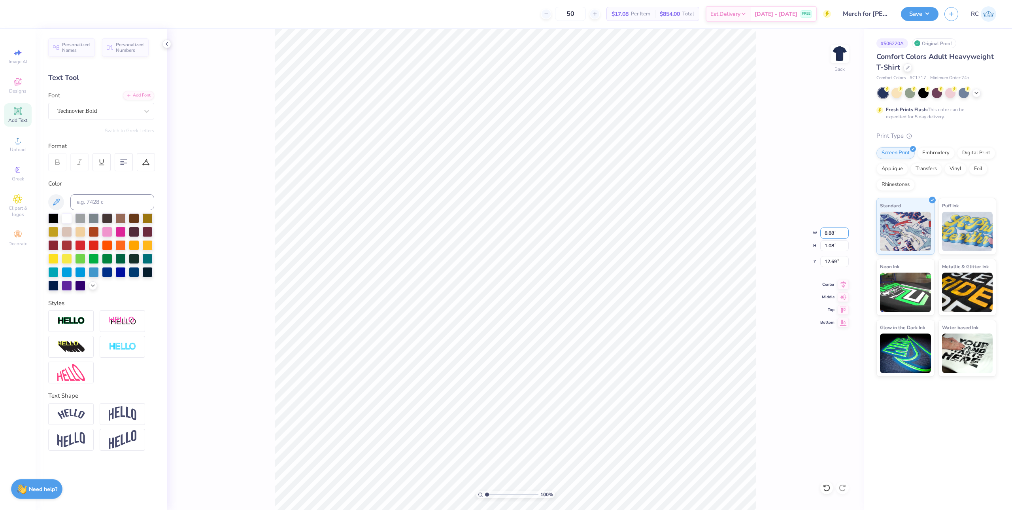
paste input "10.4245"
type input "10.42"
type input "1.27"
type input "12.60"
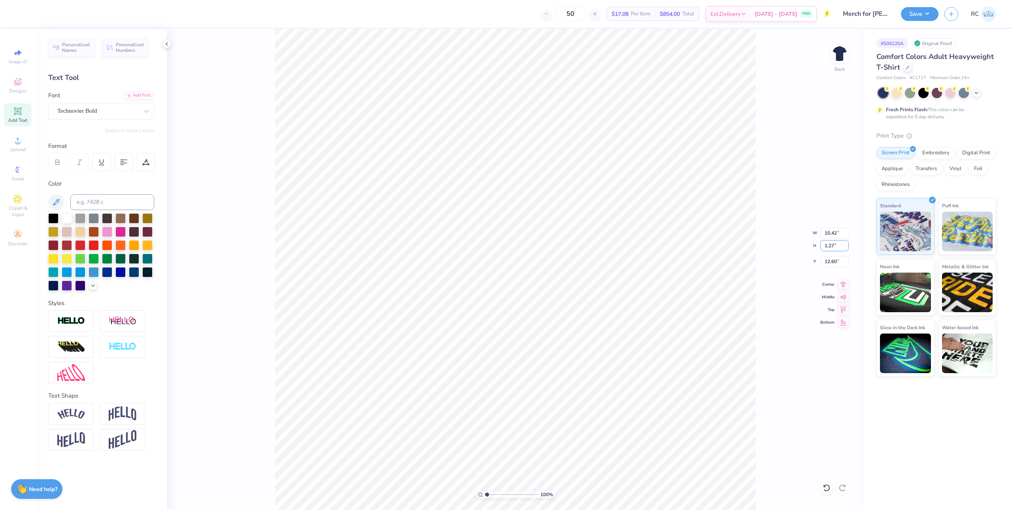
scroll to position [0, 0]
click at [146, 161] on icon at bounding box center [145, 162] width 7 height 7
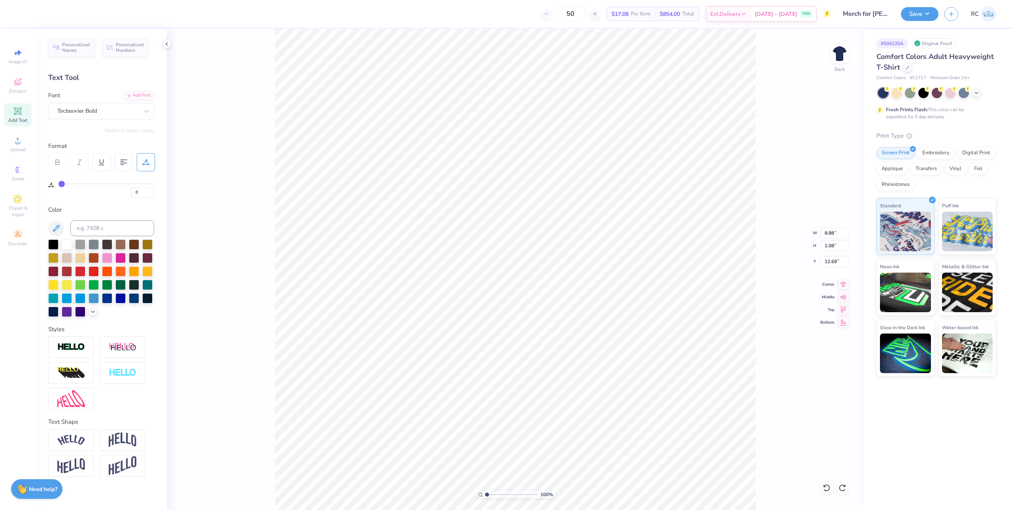
type input "2"
type input "3"
type input "4"
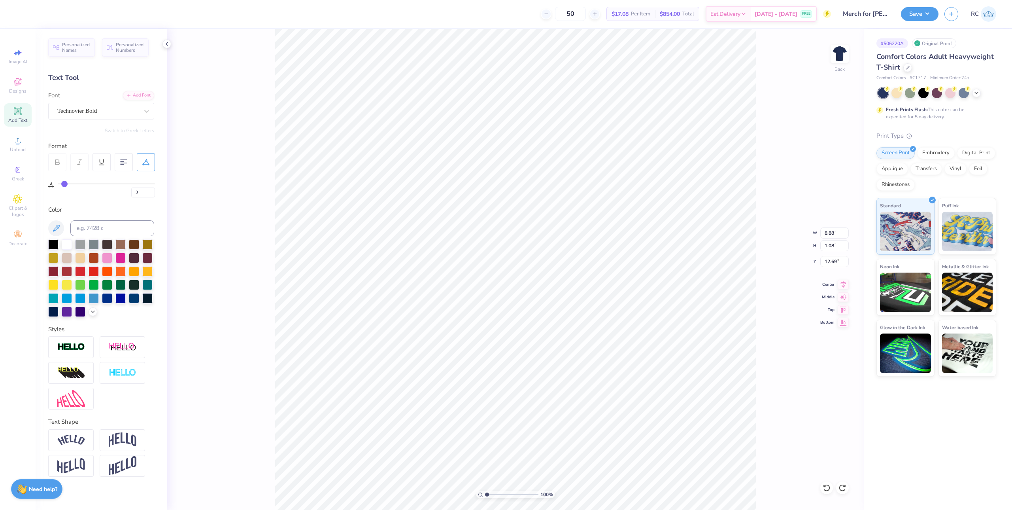
type input "4"
type input "5"
type input "6"
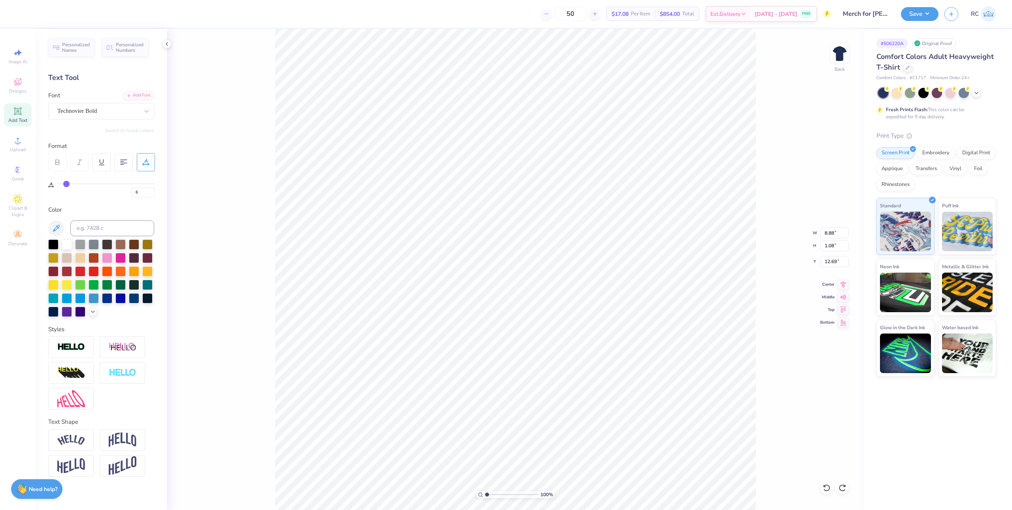
type input "7"
type input "8"
drag, startPoint x: 60, startPoint y: 185, endPoint x: 68, endPoint y: 183, distance: 8.1
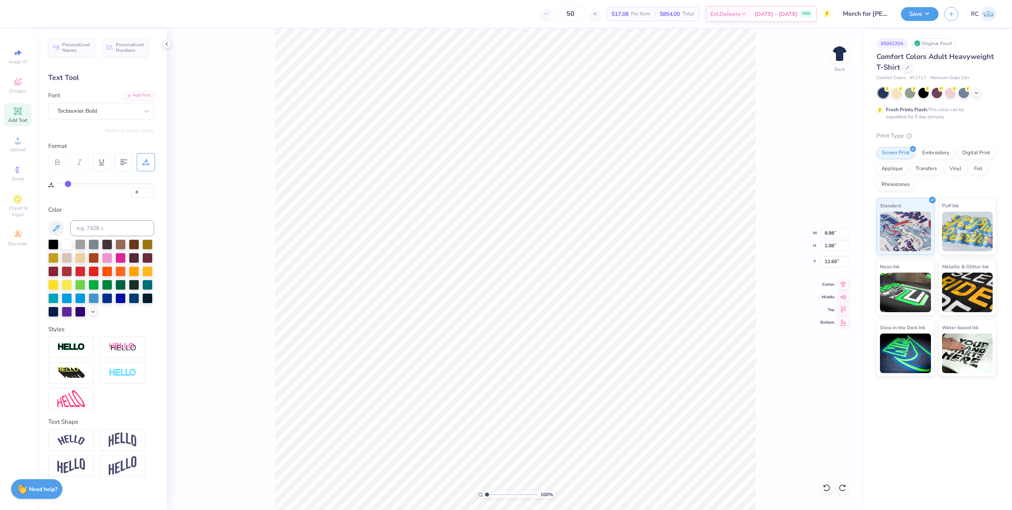
type input "8"
click at [68, 183] on input "range" at bounding box center [106, 183] width 97 height 1
type input "9.81"
type input "1.05"
type input "12.82"
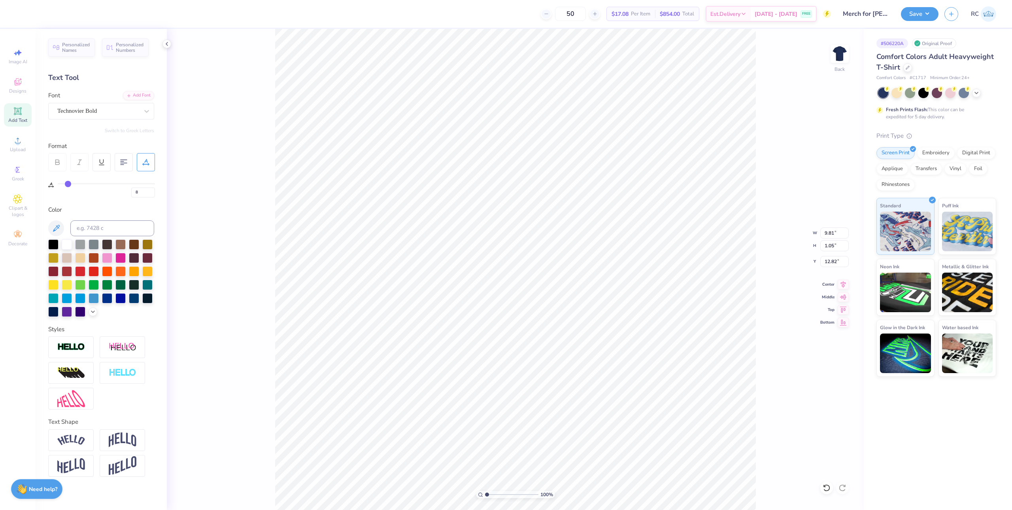
type input "9"
type input "11"
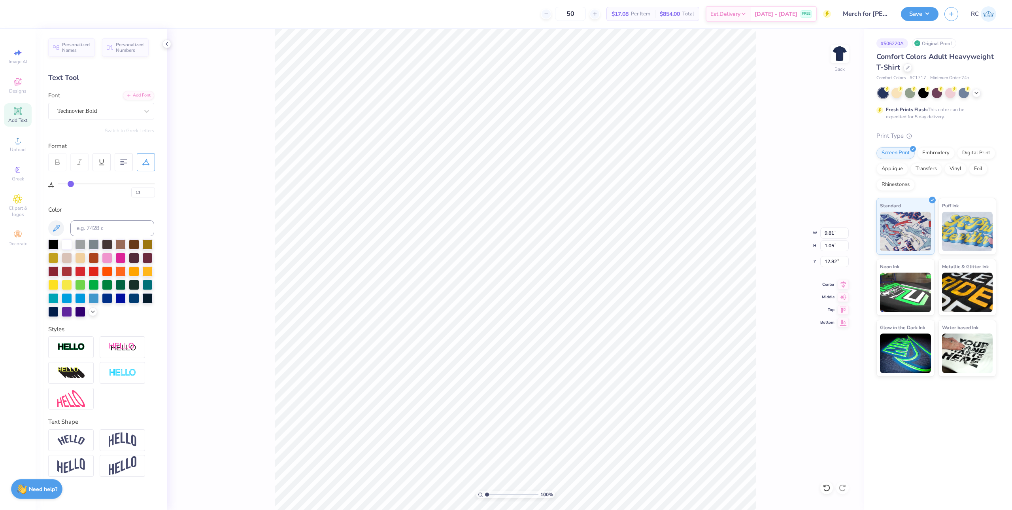
click at [71, 183] on input "range" at bounding box center [106, 183] width 97 height 1
type input "10.17"
drag, startPoint x: 147, startPoint y: 193, endPoint x: 138, endPoint y: 187, distance: 11.0
click at [131, 193] on input "11" at bounding box center [143, 192] width 24 height 10
paste input "80"
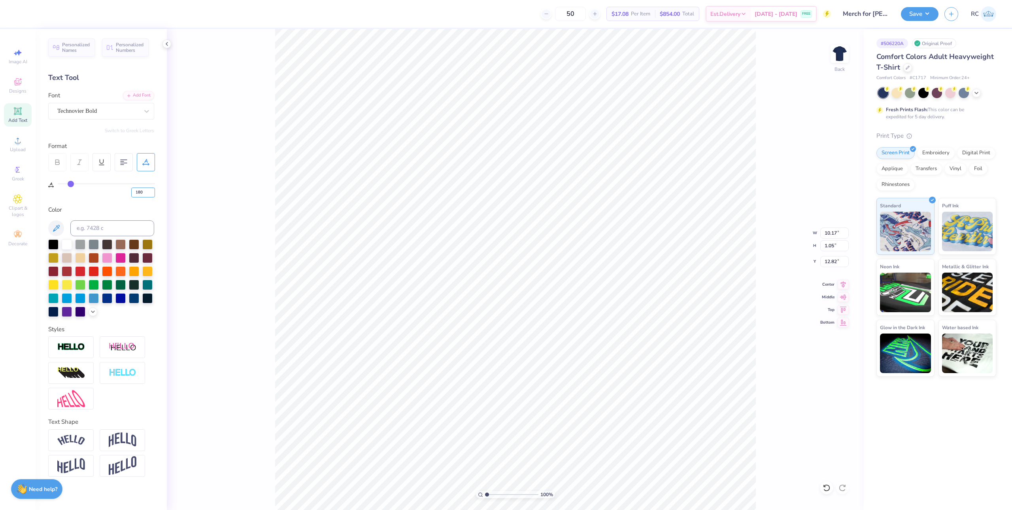
type input "180"
type input "100"
type input "14.17"
type input "0.71"
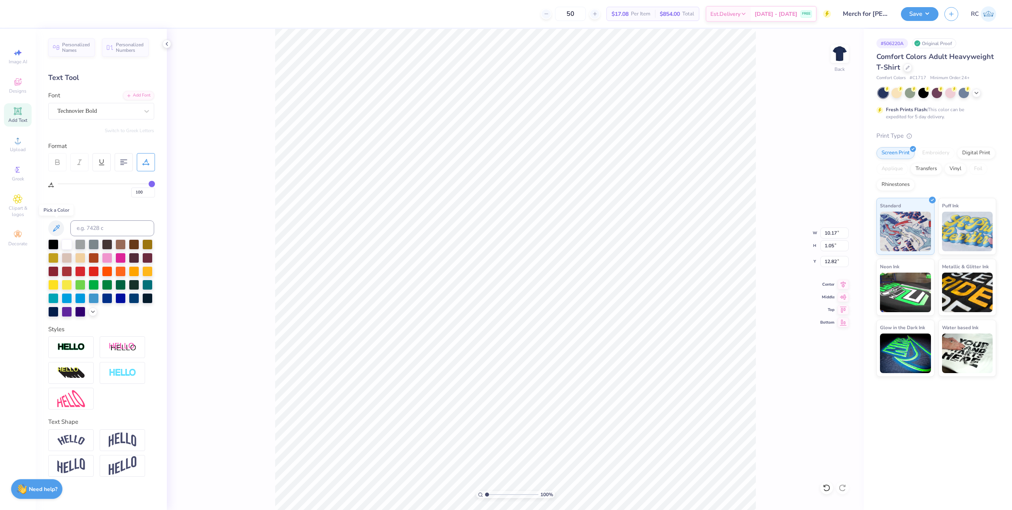
type input "12.99"
type input "10.17"
type input "1.05"
type input "12.82"
type input "11"
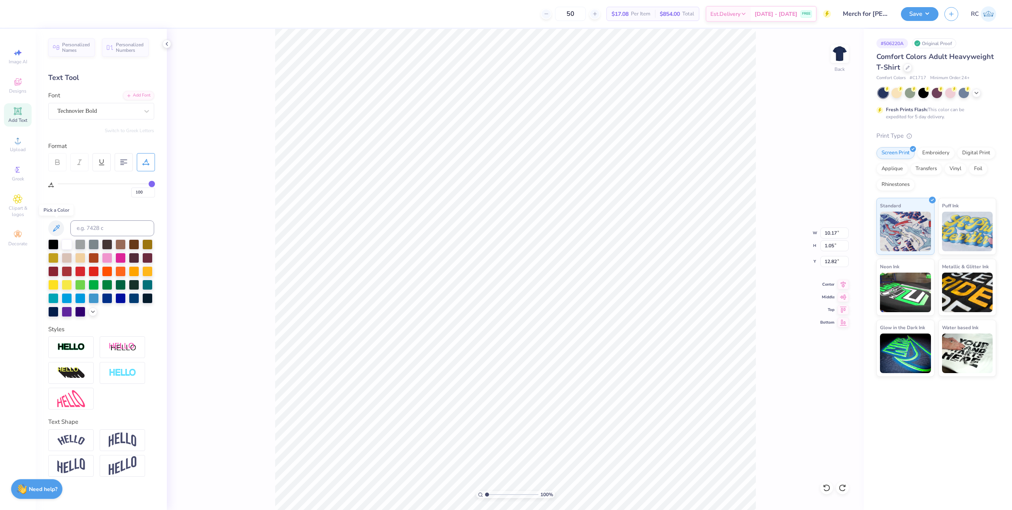
type input "11"
click at [833, 245] on input "1.05" at bounding box center [834, 245] width 28 height 11
paste input "0.99"
type input "0.995"
type input "9.61"
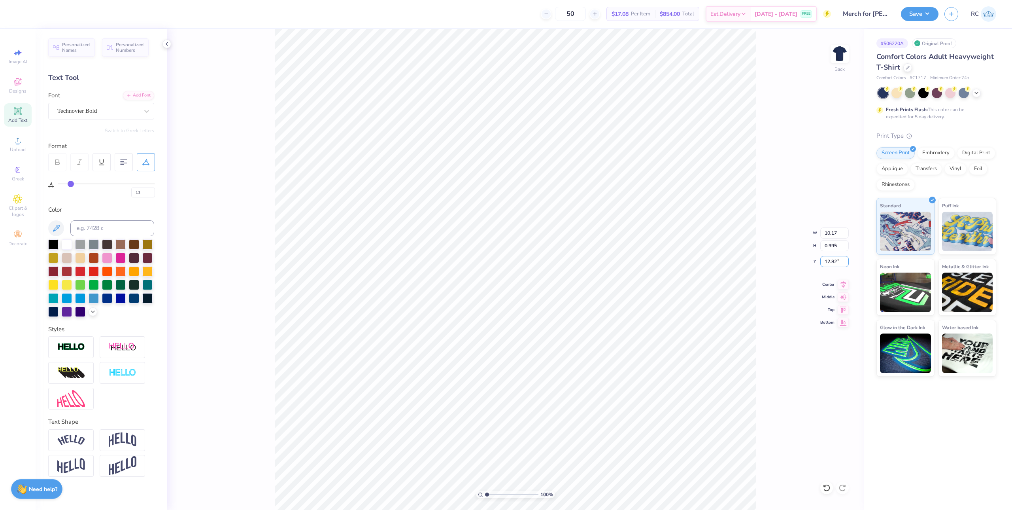
type input "0.99"
type input "12.85"
type input "12"
type input "13"
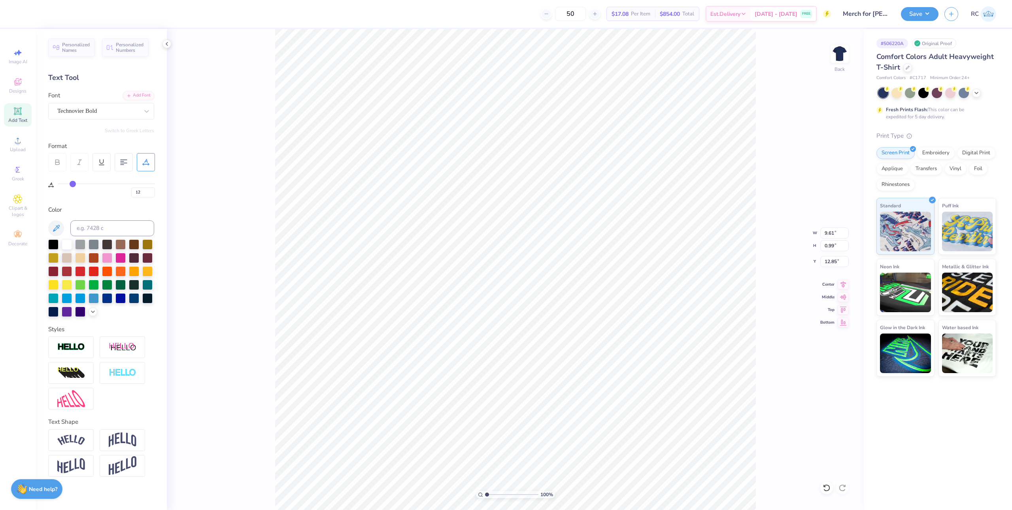
type input "13"
type input "14"
type input "15"
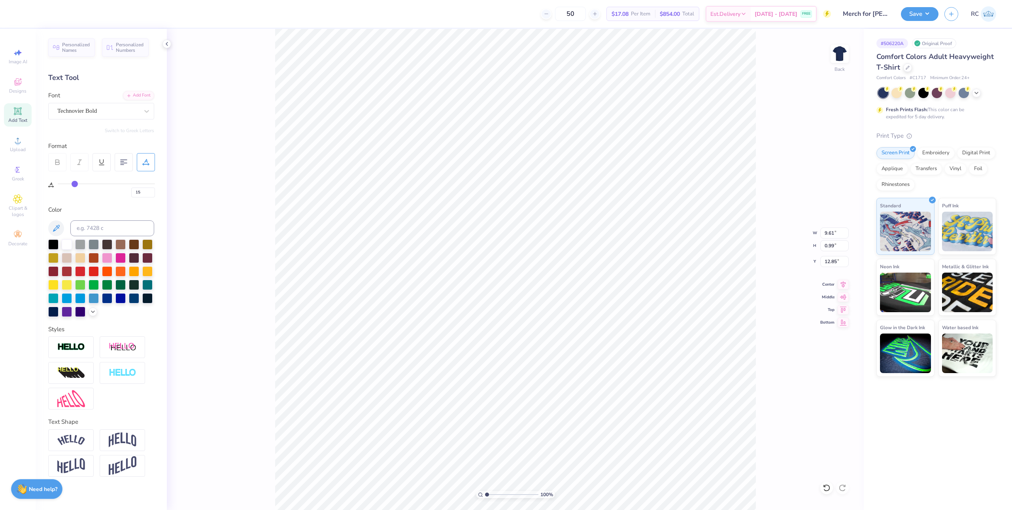
type input "16"
drag, startPoint x: 72, startPoint y: 184, endPoint x: 76, endPoint y: 184, distance: 4.0
type input "16"
click at [76, 184] on input "range" at bounding box center [106, 183] width 97 height 1
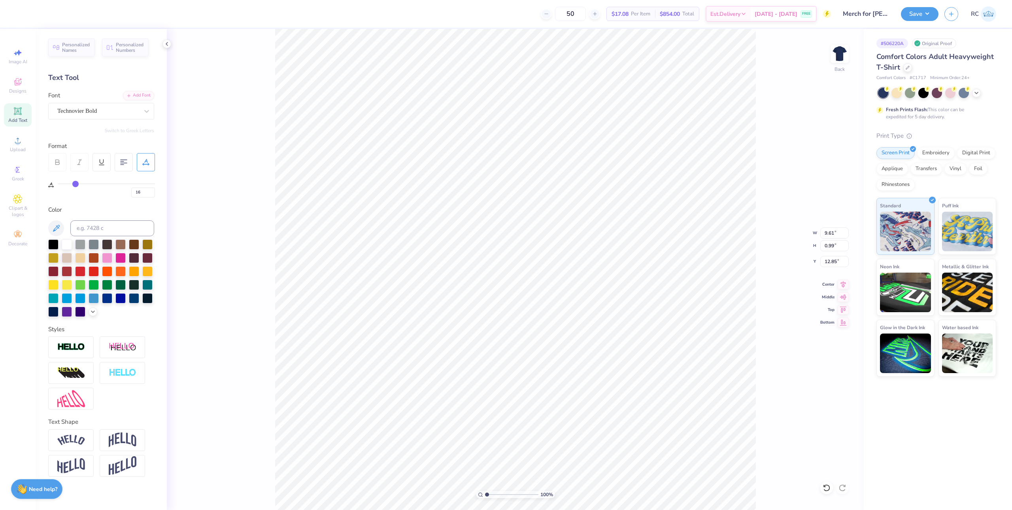
type input "10.18"
type input "17"
type input "18"
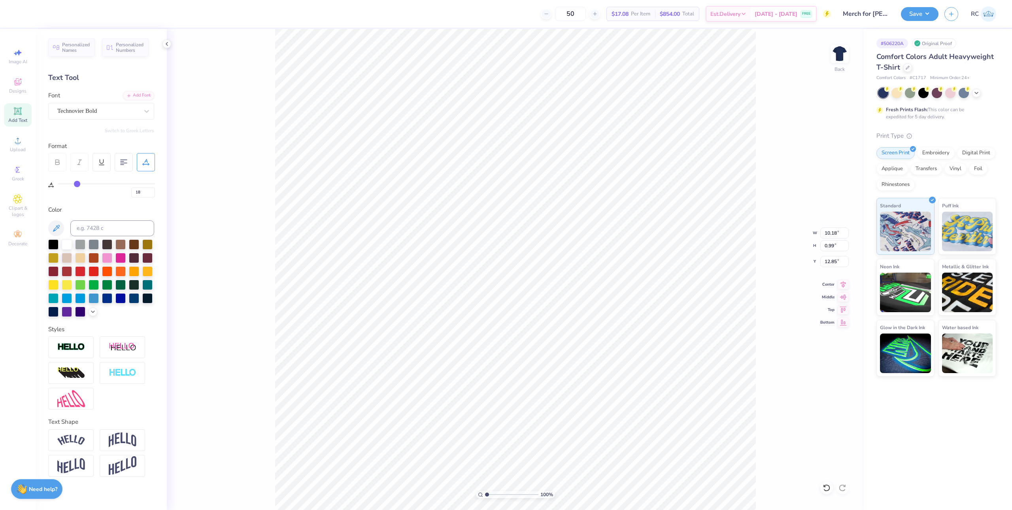
type input "19"
type input "20"
type input "21"
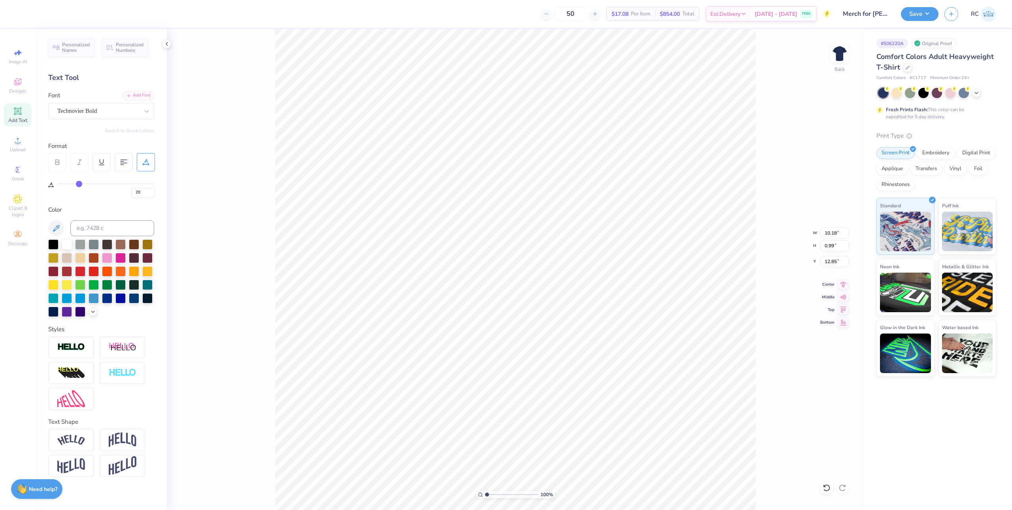
type input "21"
type input "22"
drag, startPoint x: 76, startPoint y: 184, endPoint x: 81, endPoint y: 183, distance: 5.8
type input "22"
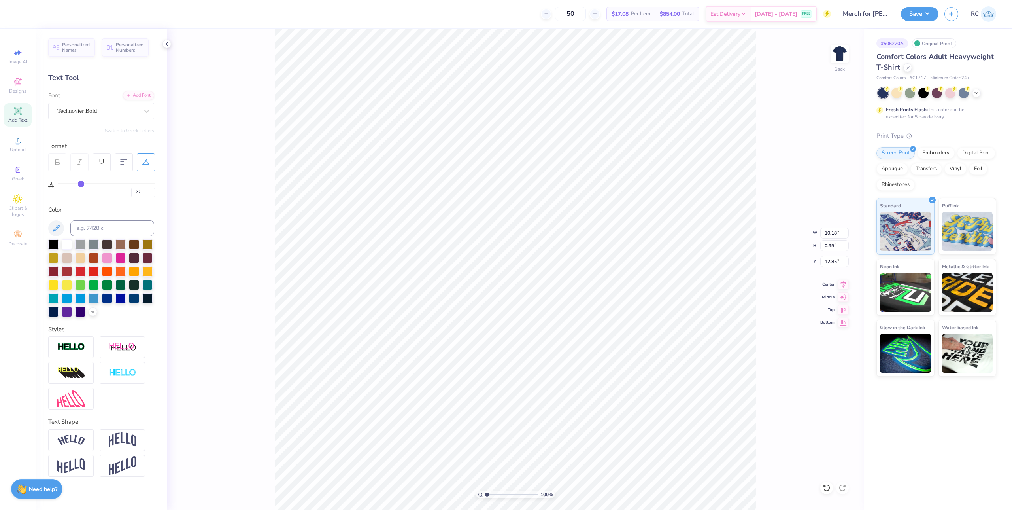
click at [81, 183] on input "range" at bounding box center [106, 183] width 97 height 1
type input "10.86"
type input "21"
type input "20"
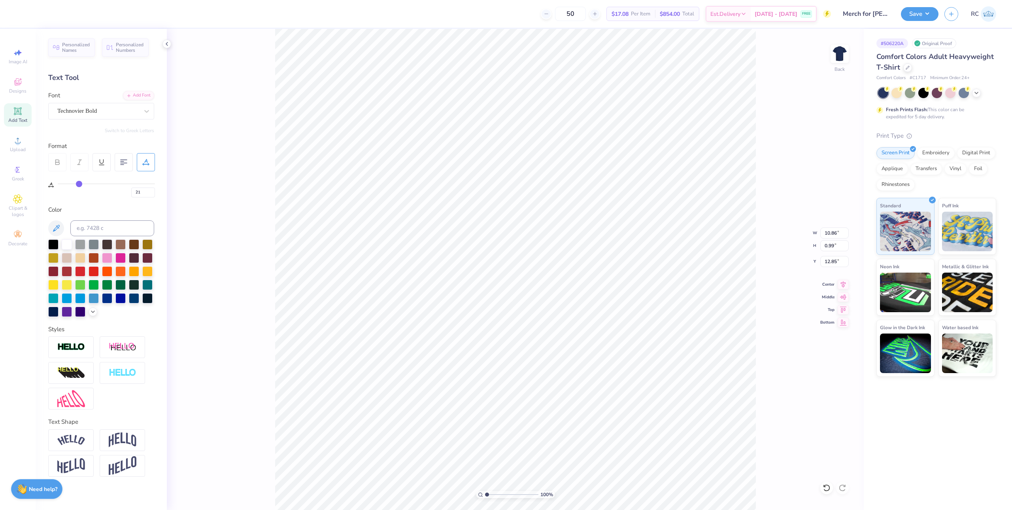
type input "20"
click at [79, 183] on input "range" at bounding box center [106, 183] width 97 height 1
type input "10.63"
click at [843, 282] on icon at bounding box center [843, 283] width 5 height 7
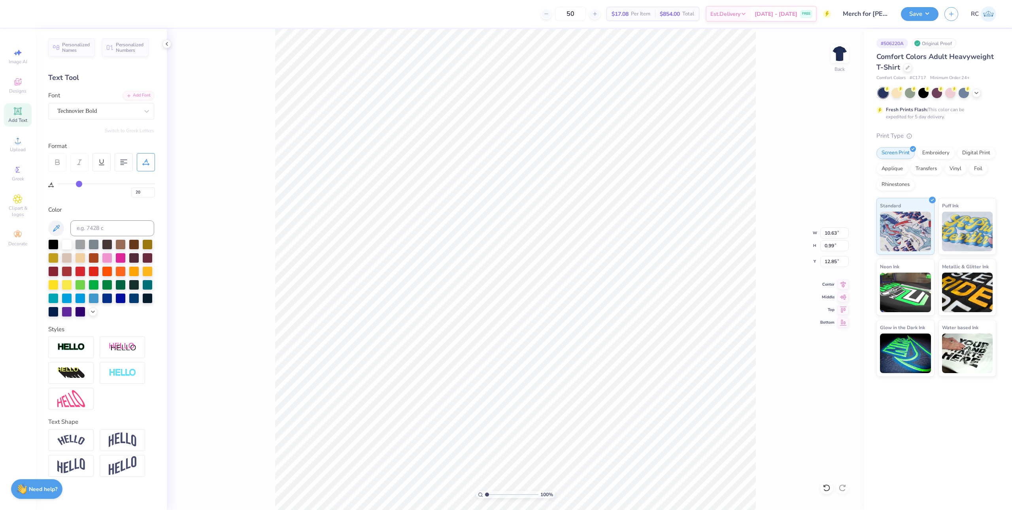
scroll to position [7, 1]
click at [145, 192] on input "20" at bounding box center [143, 192] width 24 height 10
drag, startPoint x: 145, startPoint y: 193, endPoint x: 128, endPoint y: 187, distance: 18.4
click at [126, 191] on div "11" at bounding box center [106, 190] width 97 height 14
type input "10"
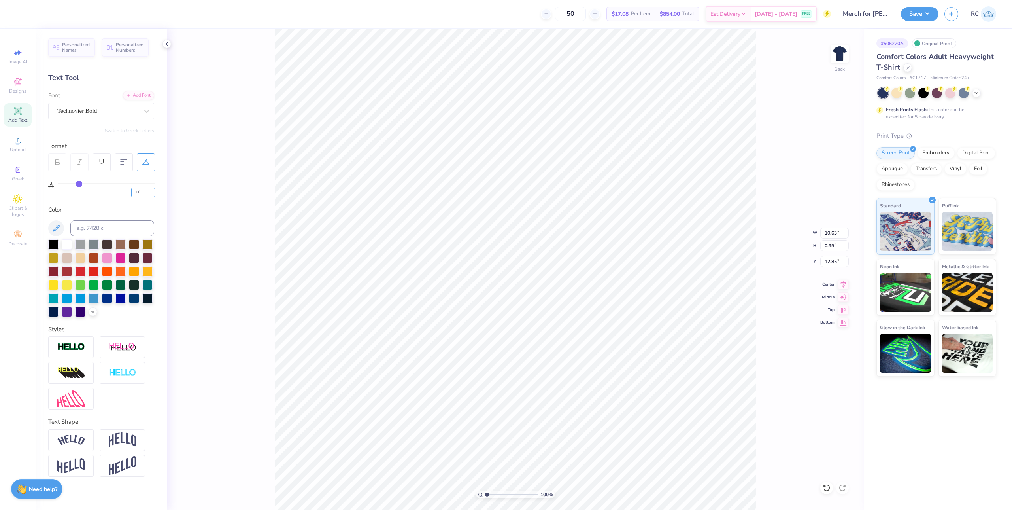
type input "10"
click at [142, 194] on input "10" at bounding box center [143, 192] width 24 height 10
type input "15"
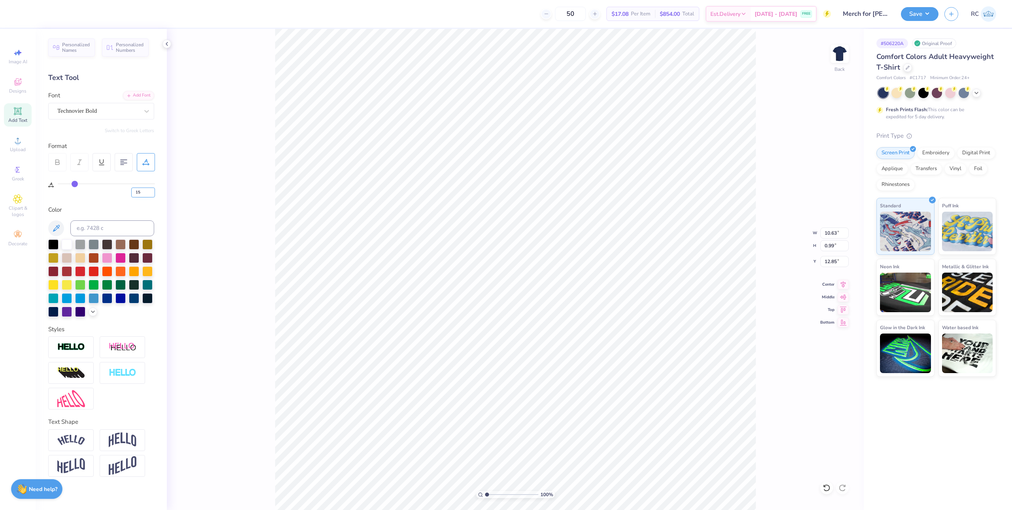
click at [144, 188] on input "15" at bounding box center [143, 192] width 24 height 10
type input "20"
click at [141, 190] on input "20" at bounding box center [143, 192] width 24 height 10
type input "18"
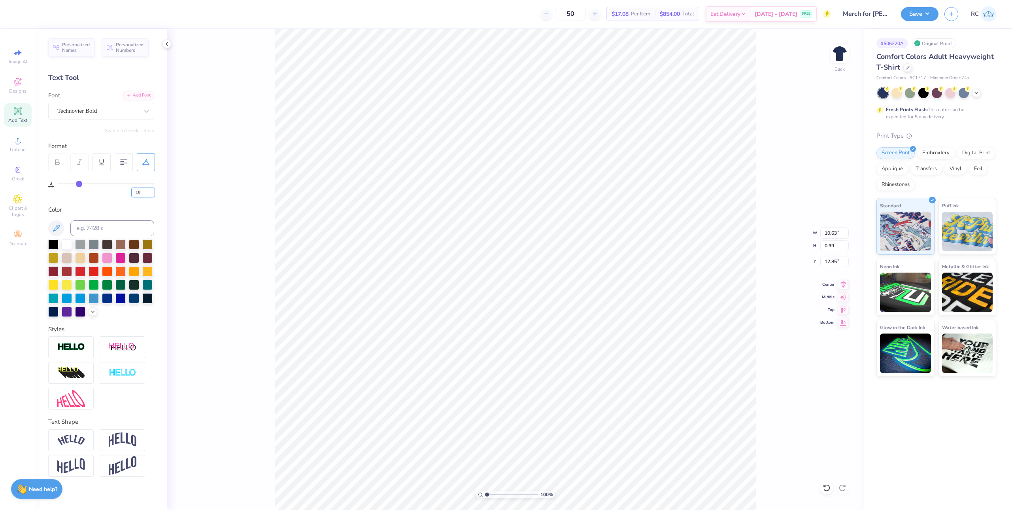
type input "18"
click at [231, 88] on div "100 % Back W 10.63 10.63 " H 0.99 0.99 " Y 12.85 12.85 " Center Middle Top Bott…" at bounding box center [515, 269] width 697 height 481
click at [591, 423] on li "Group" at bounding box center [599, 422] width 62 height 15
type input "4.24"
type input "10.48"
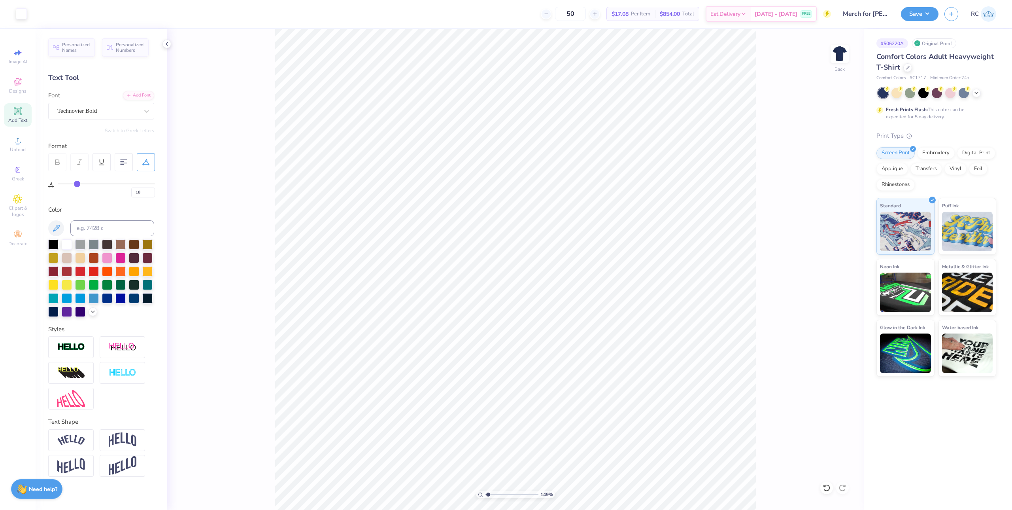
type input "1"
click at [595, 414] on li "Group" at bounding box center [598, 415] width 62 height 15
click at [831, 261] on input "10.48" at bounding box center [834, 261] width 28 height 11
click at [834, 263] on input "3" at bounding box center [834, 261] width 28 height 11
click at [833, 262] on input "10.48" at bounding box center [834, 261] width 28 height 11
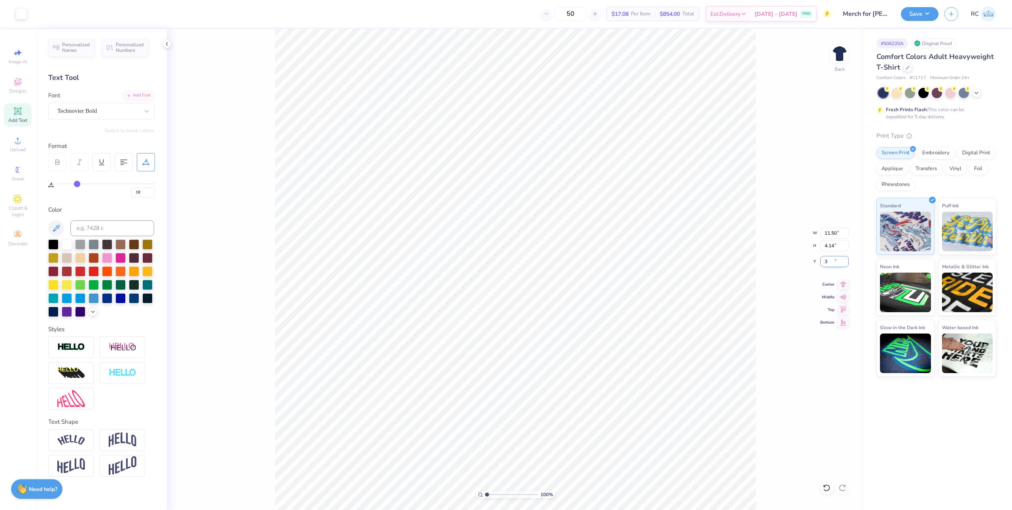
type input "3.00"
click at [768, 234] on div "100 % Back" at bounding box center [515, 269] width 697 height 481
click at [920, 14] on button "Save" at bounding box center [920, 13] width 38 height 14
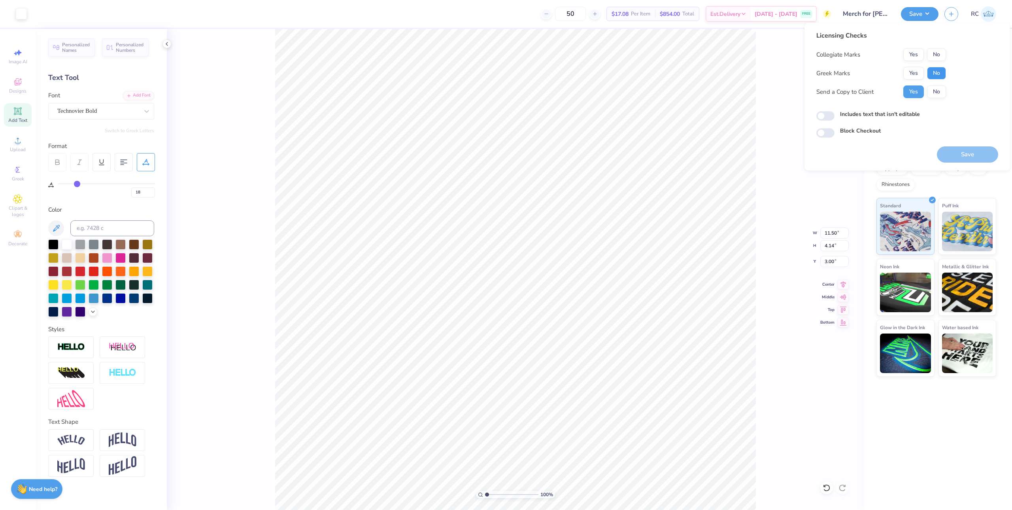
click at [943, 74] on button "No" at bounding box center [936, 73] width 19 height 13
click at [943, 55] on button "No" at bounding box center [936, 54] width 19 height 13
click at [962, 157] on button "Save" at bounding box center [967, 154] width 61 height 16
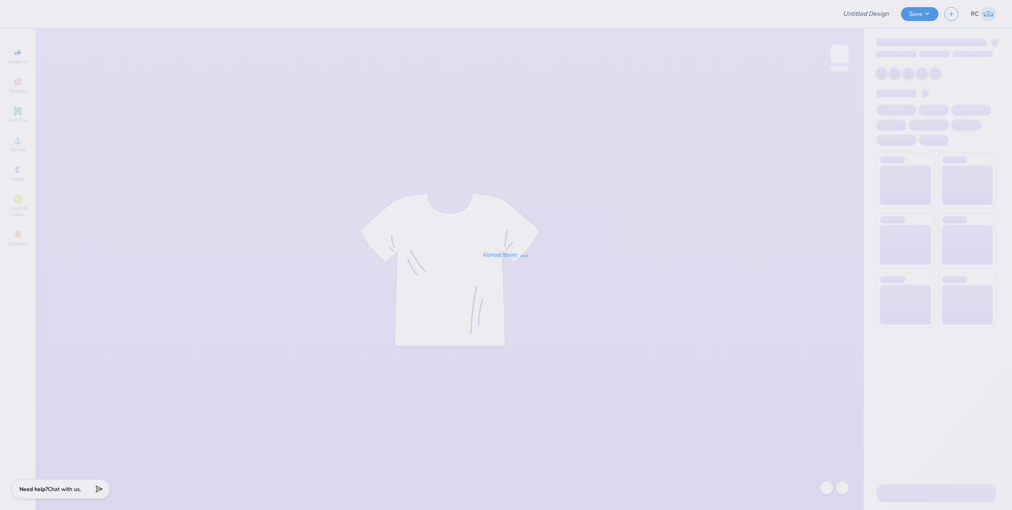
type input "Balance UT club shirts"
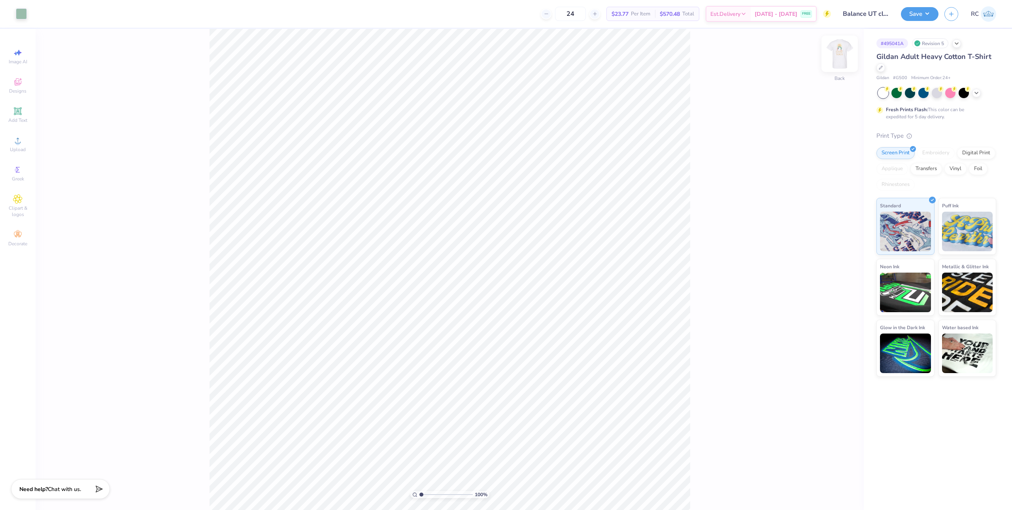
click at [842, 53] on img at bounding box center [840, 54] width 32 height 32
click at [843, 63] on img at bounding box center [840, 54] width 32 height 32
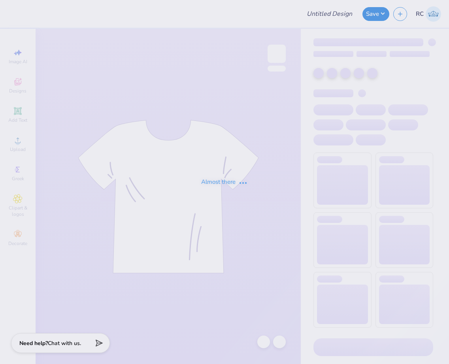
type input "Balance UT club shirts"
